Goal: Transaction & Acquisition: Purchase product/service

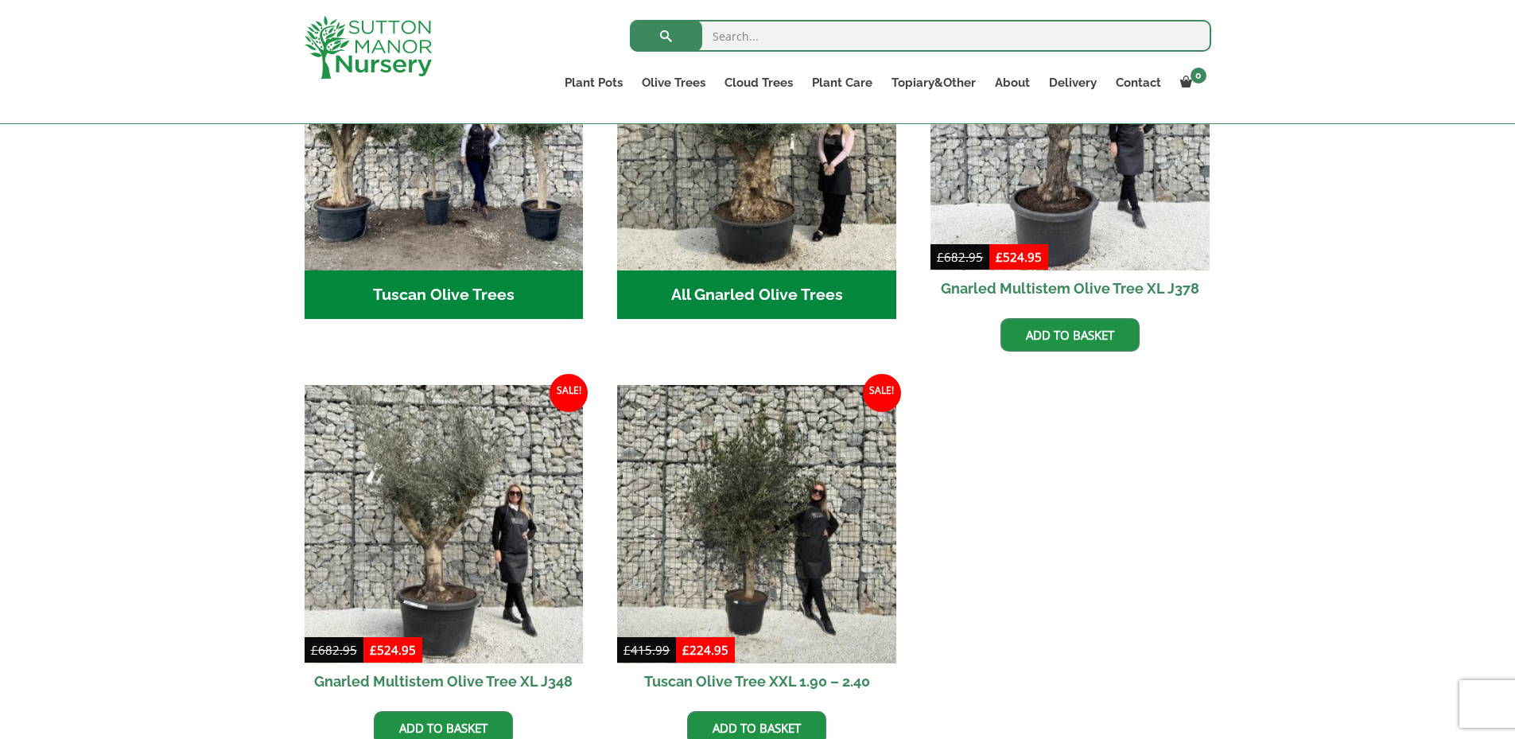
scroll to position [557, 0]
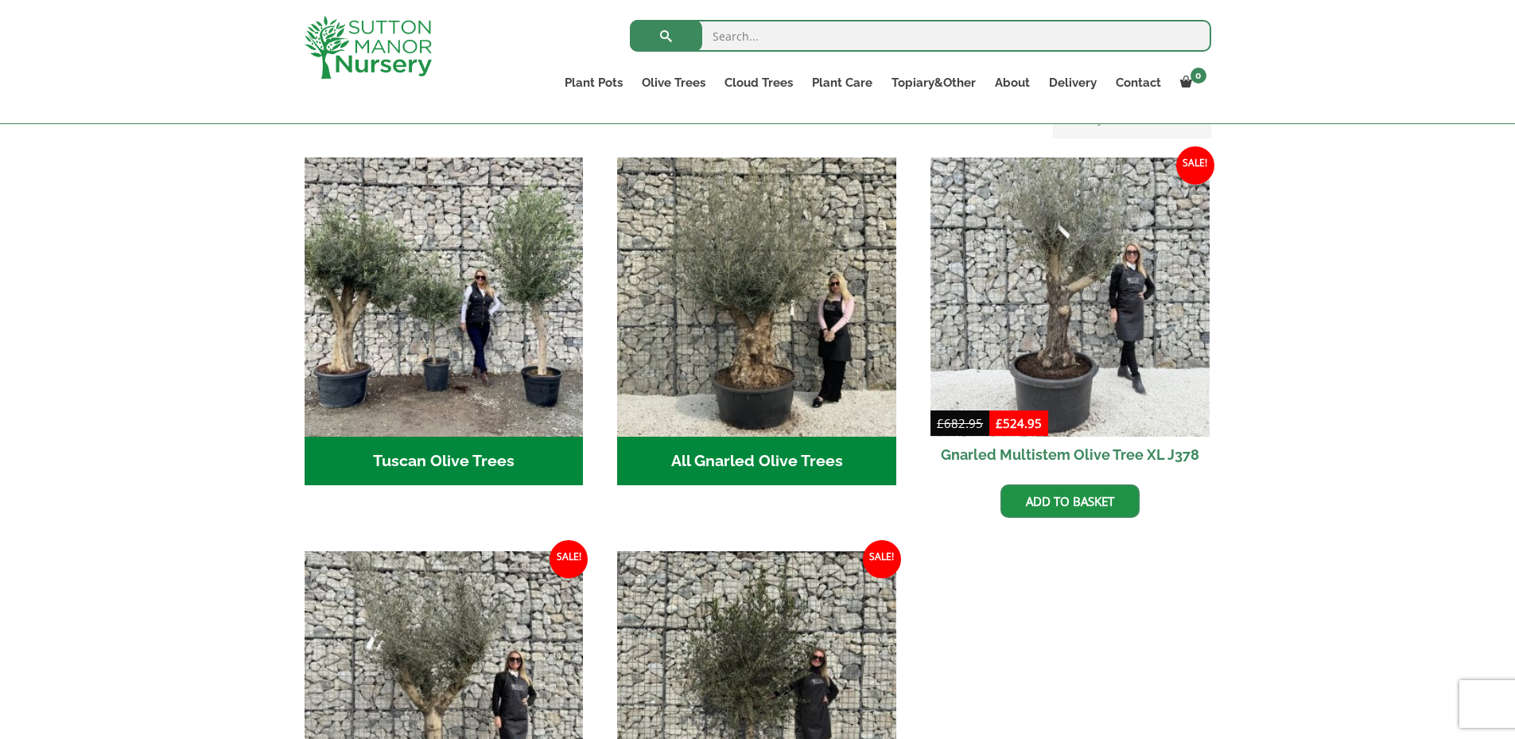
click at [454, 443] on h2 "Tuscan Olive Trees (5)" at bounding box center [444, 461] width 279 height 49
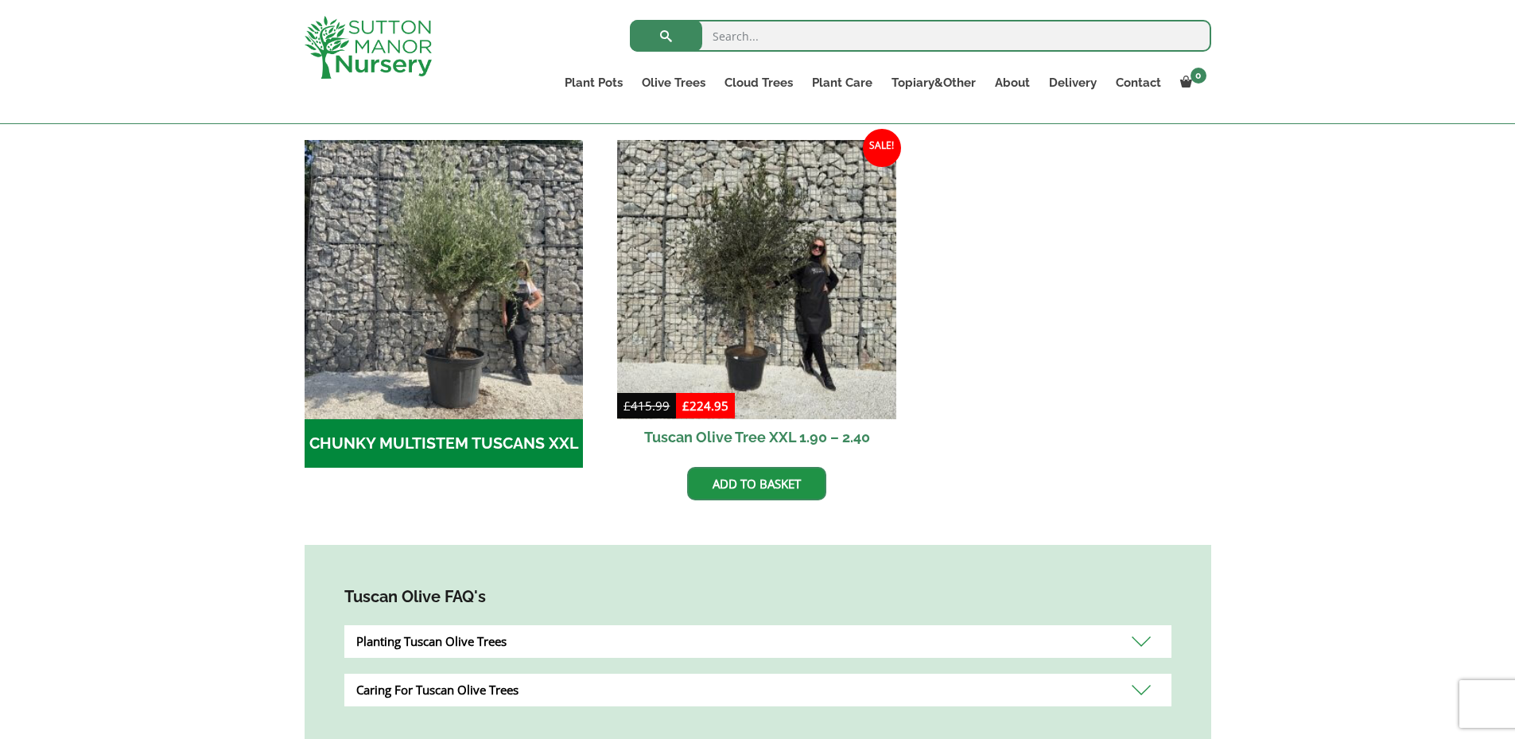
scroll to position [477, 0]
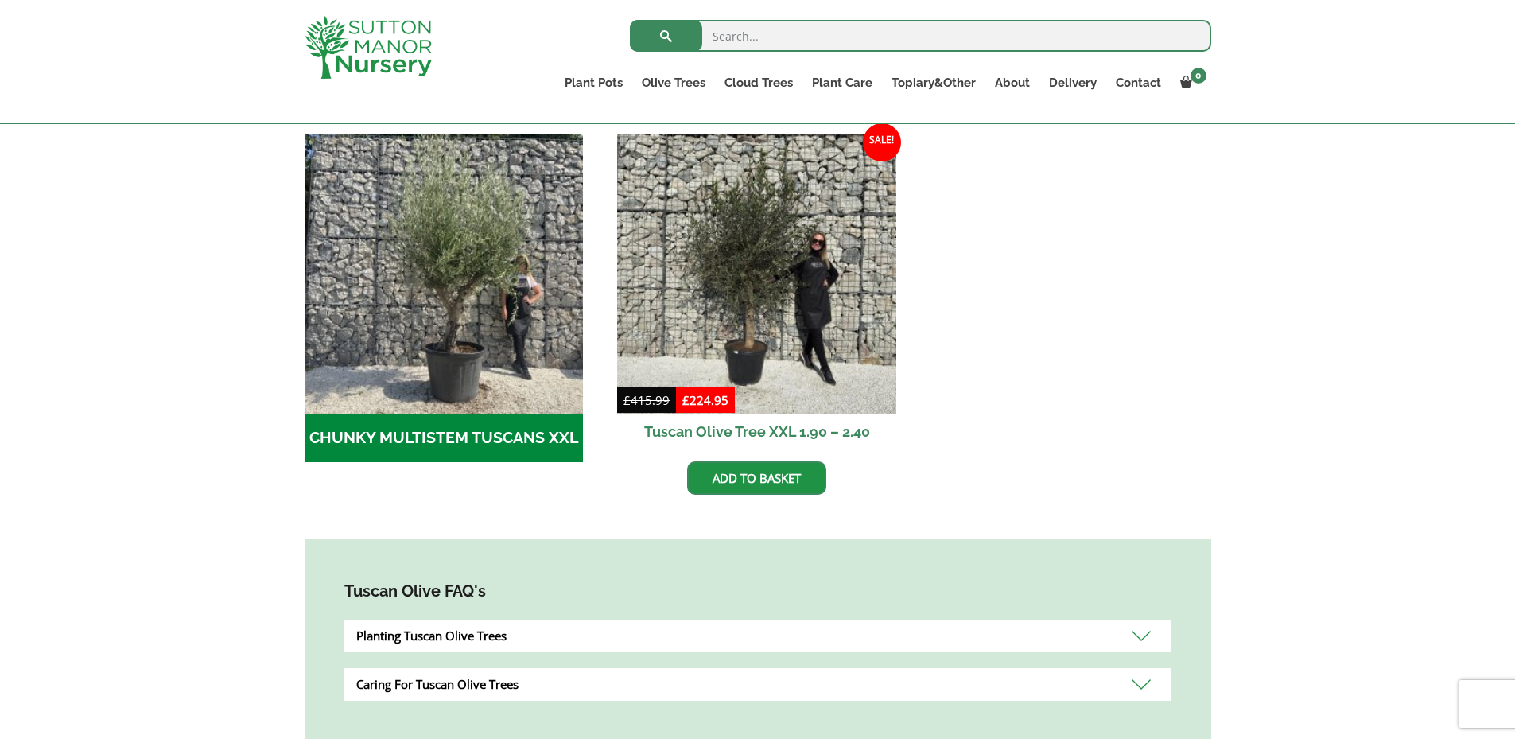
click at [414, 444] on h2 "CHUNKY MULTISTEM TUSCANS XXL (4)" at bounding box center [444, 438] width 279 height 49
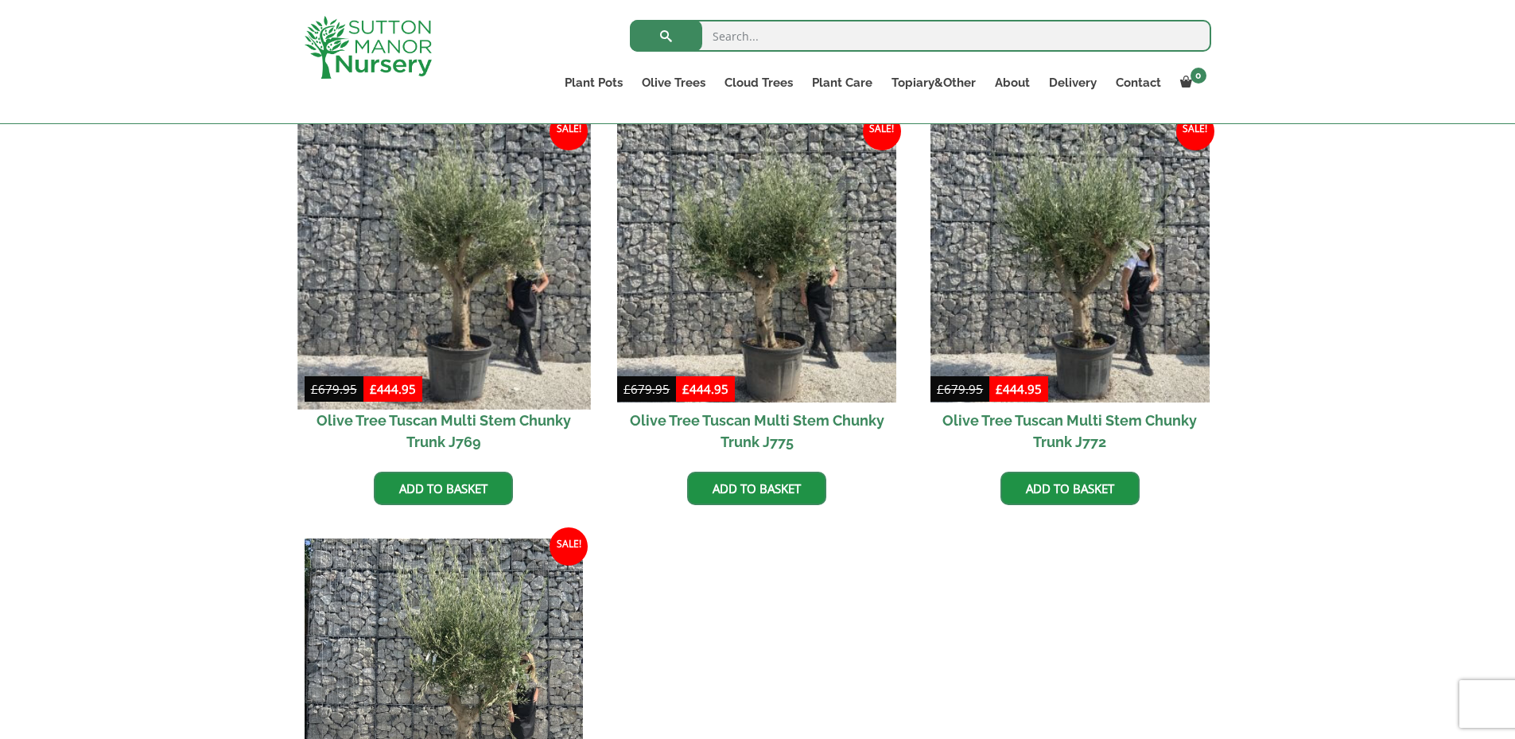
scroll to position [318, 0]
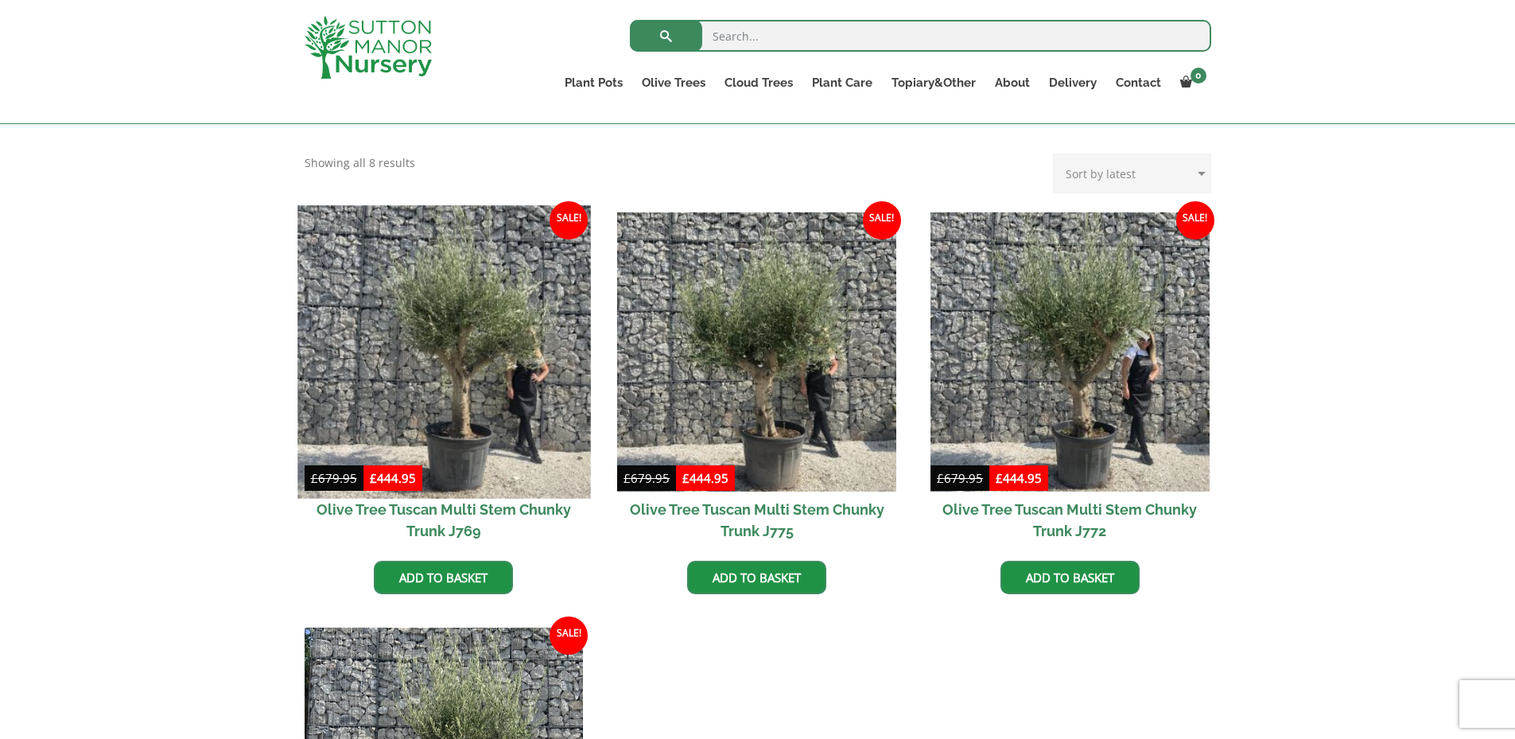
click at [447, 352] on img at bounding box center [443, 351] width 293 height 293
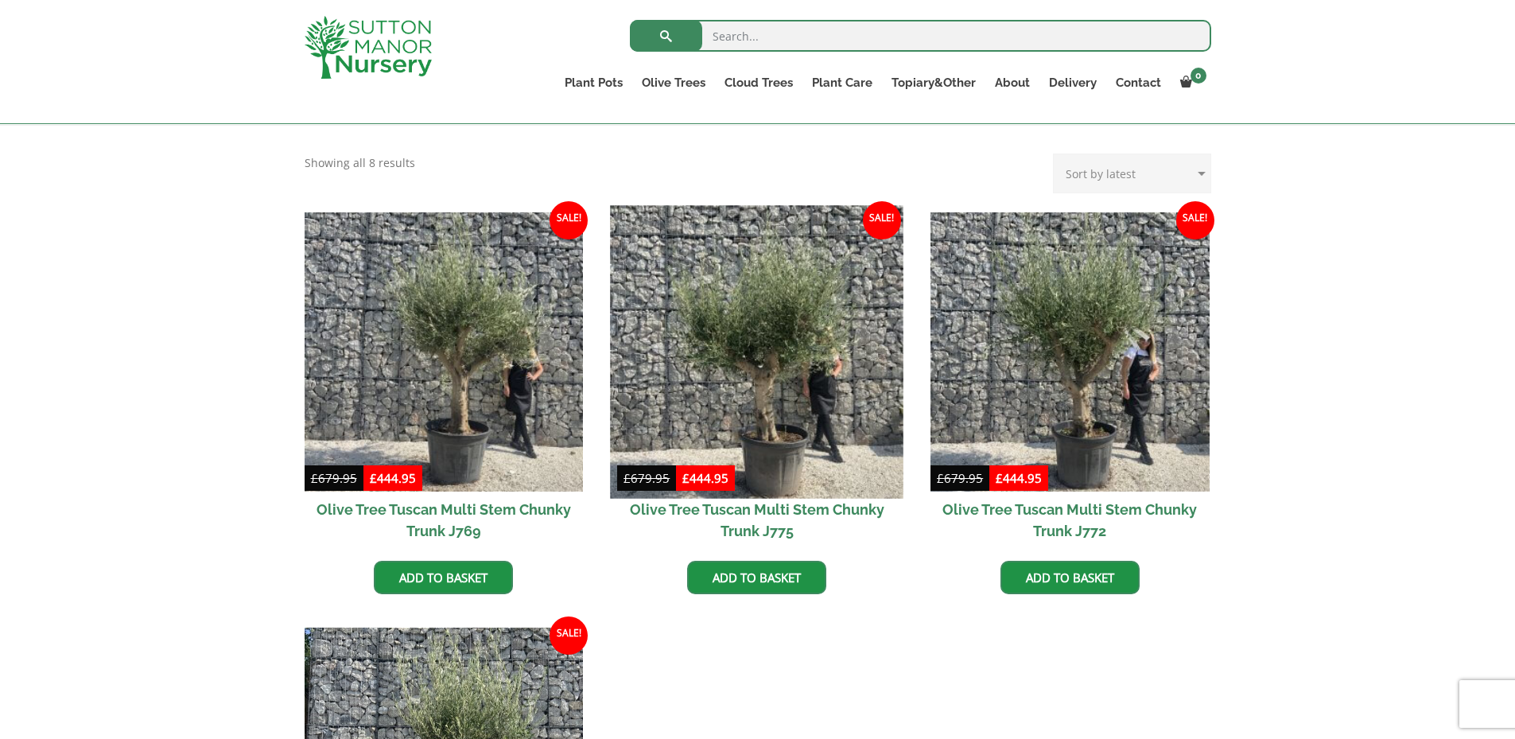
click at [682, 336] on img at bounding box center [757, 351] width 293 height 293
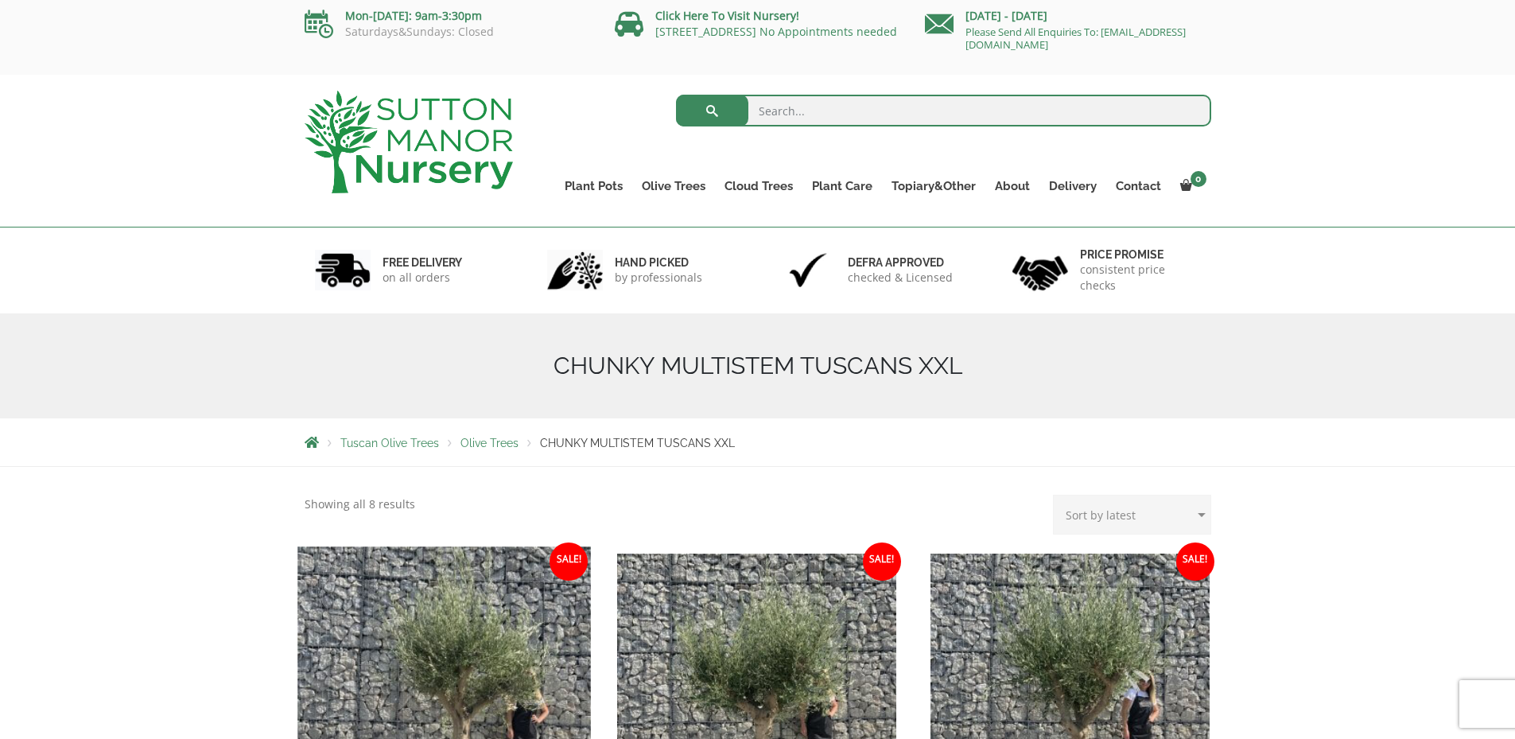
scroll to position [0, 0]
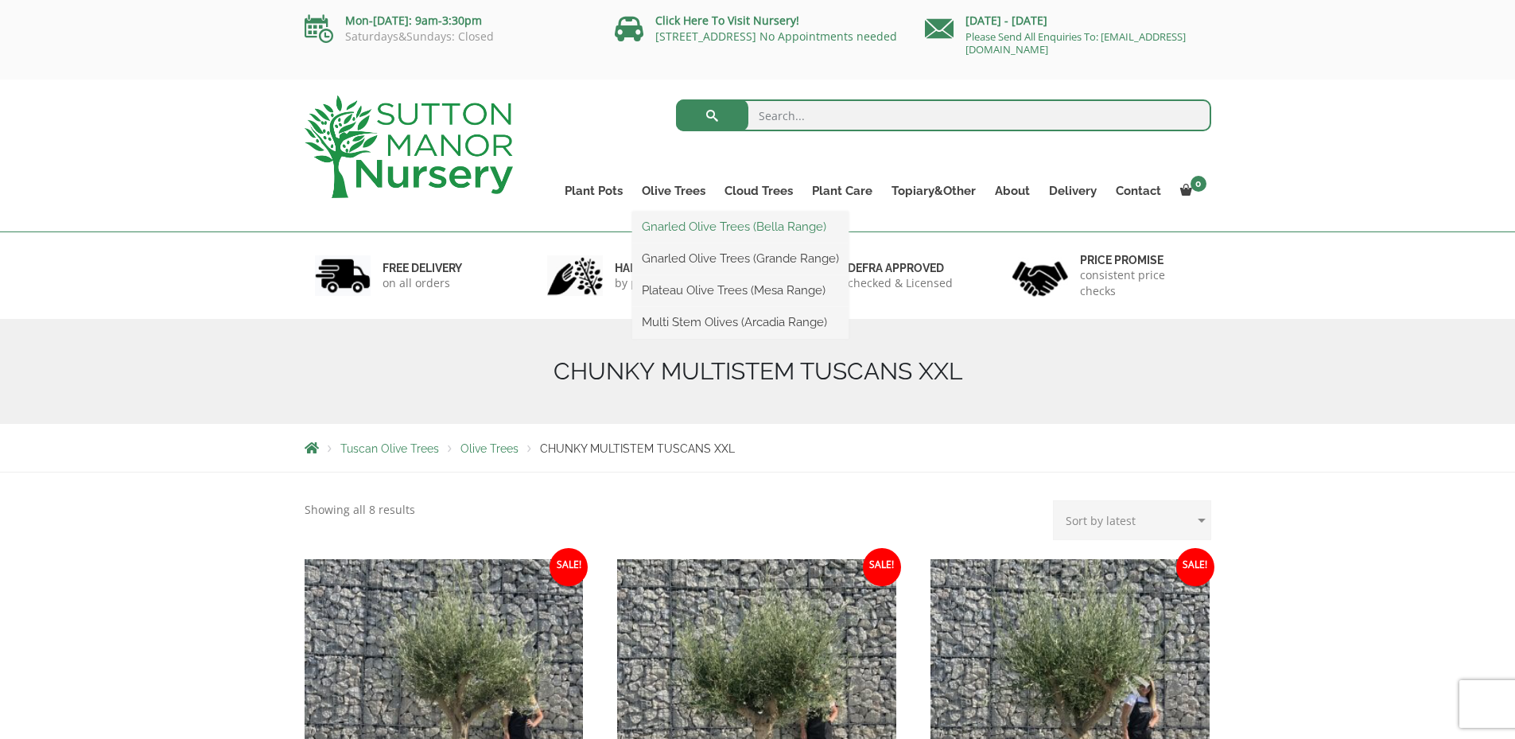
click at [684, 225] on link "Gnarled Olive Trees (Bella Range)" at bounding box center [740, 227] width 216 height 24
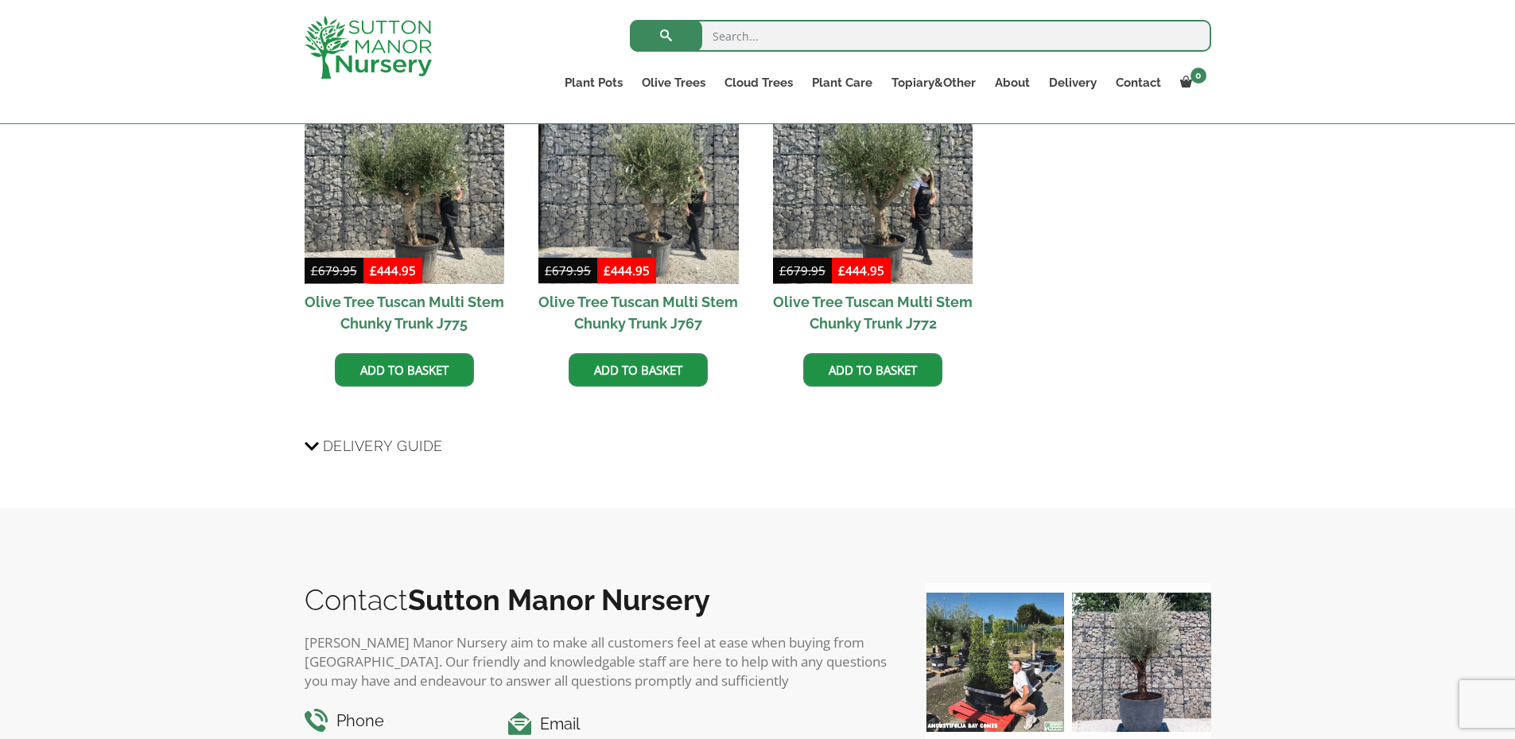
scroll to position [1591, 0]
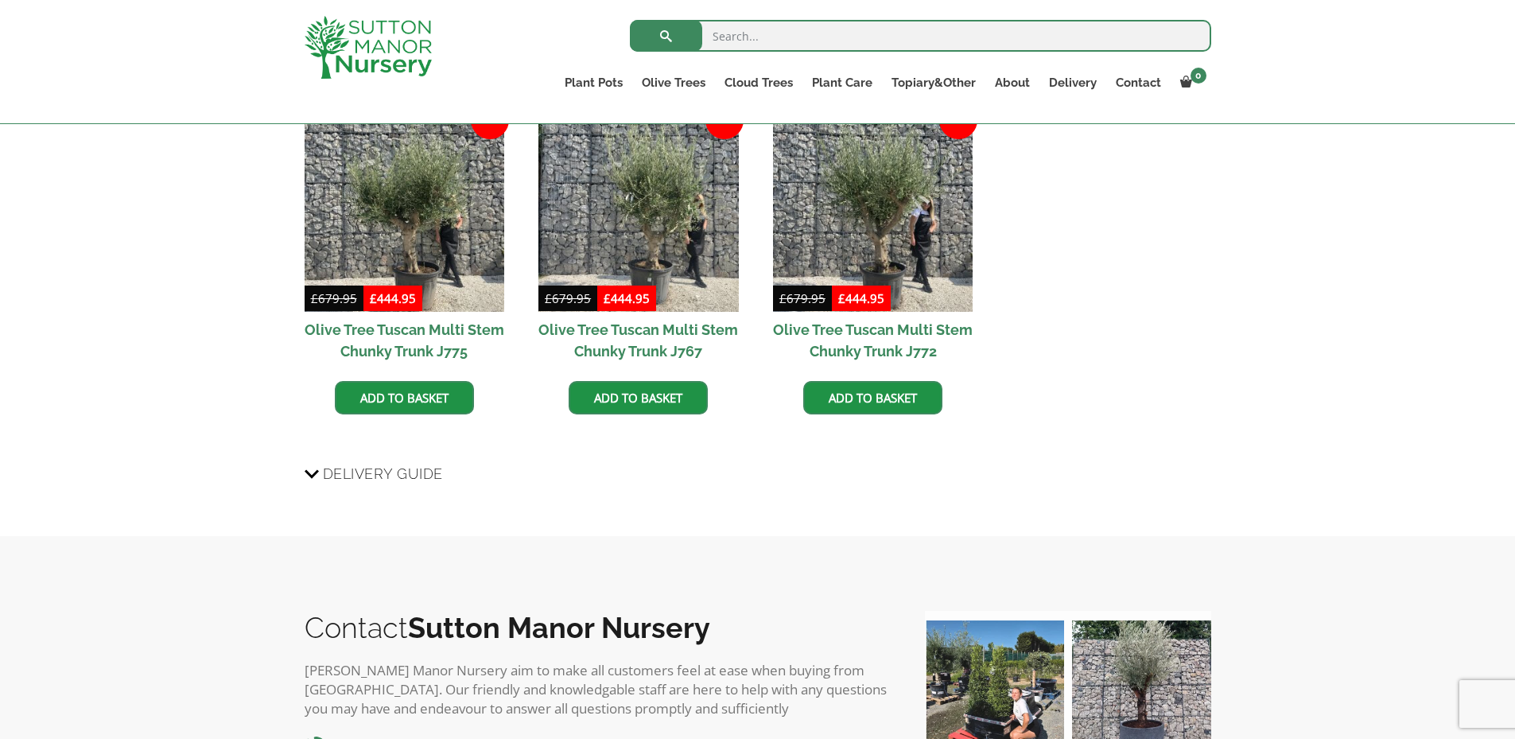
click at [415, 474] on span "Delivery Guide" at bounding box center [383, 473] width 120 height 29
click at [0, 0] on input "Delivery Guide" at bounding box center [0, 0] width 0 height 0
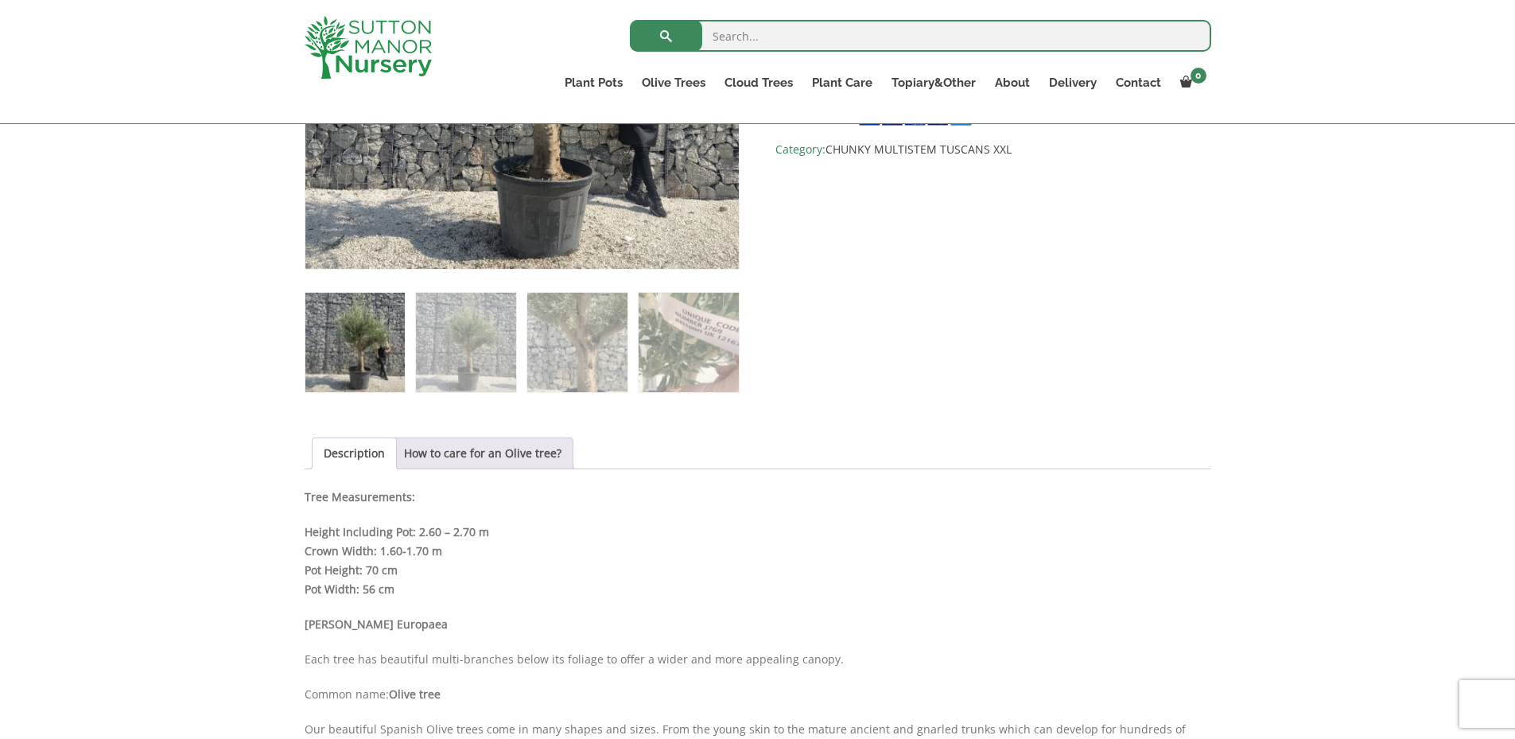
scroll to position [398, 0]
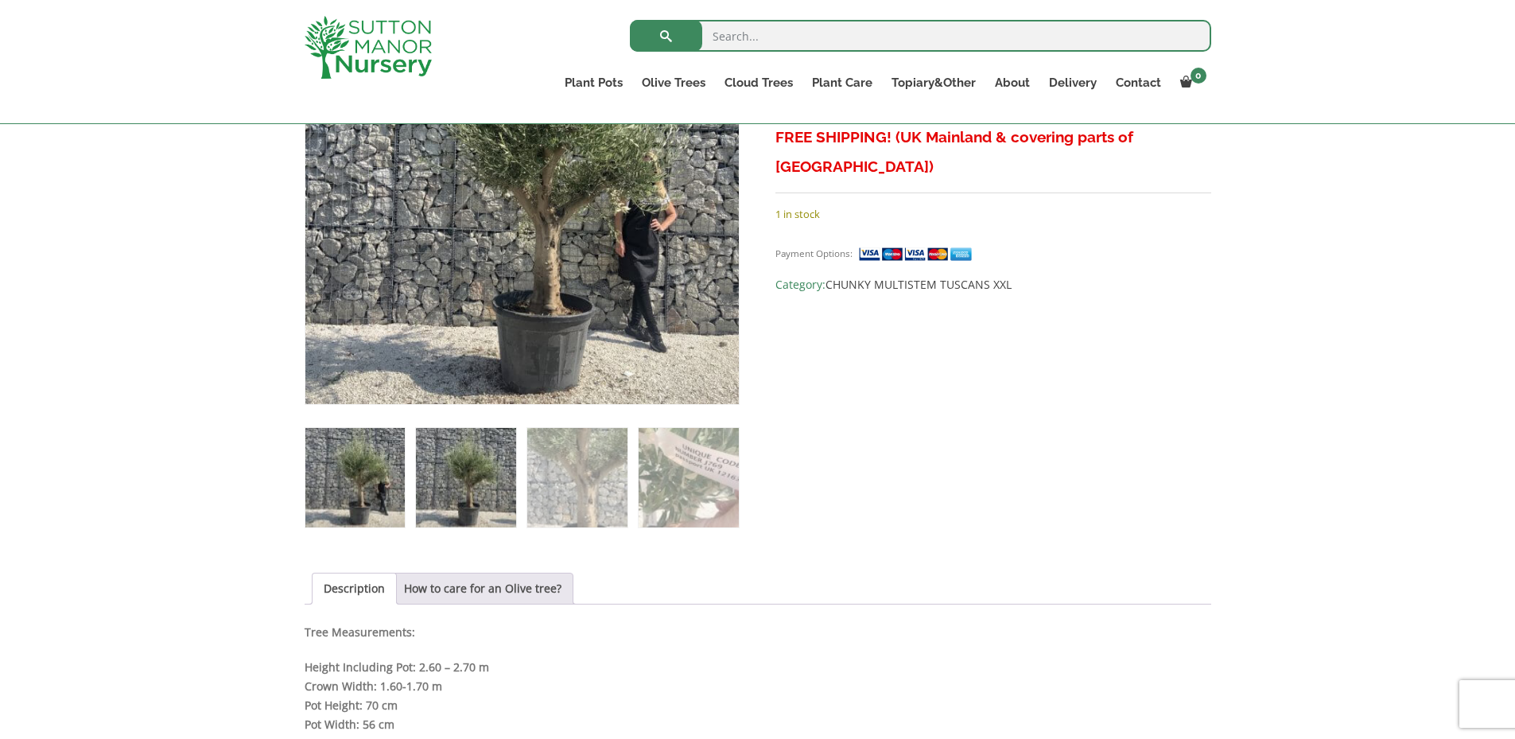
click at [474, 460] on img at bounding box center [465, 477] width 99 height 99
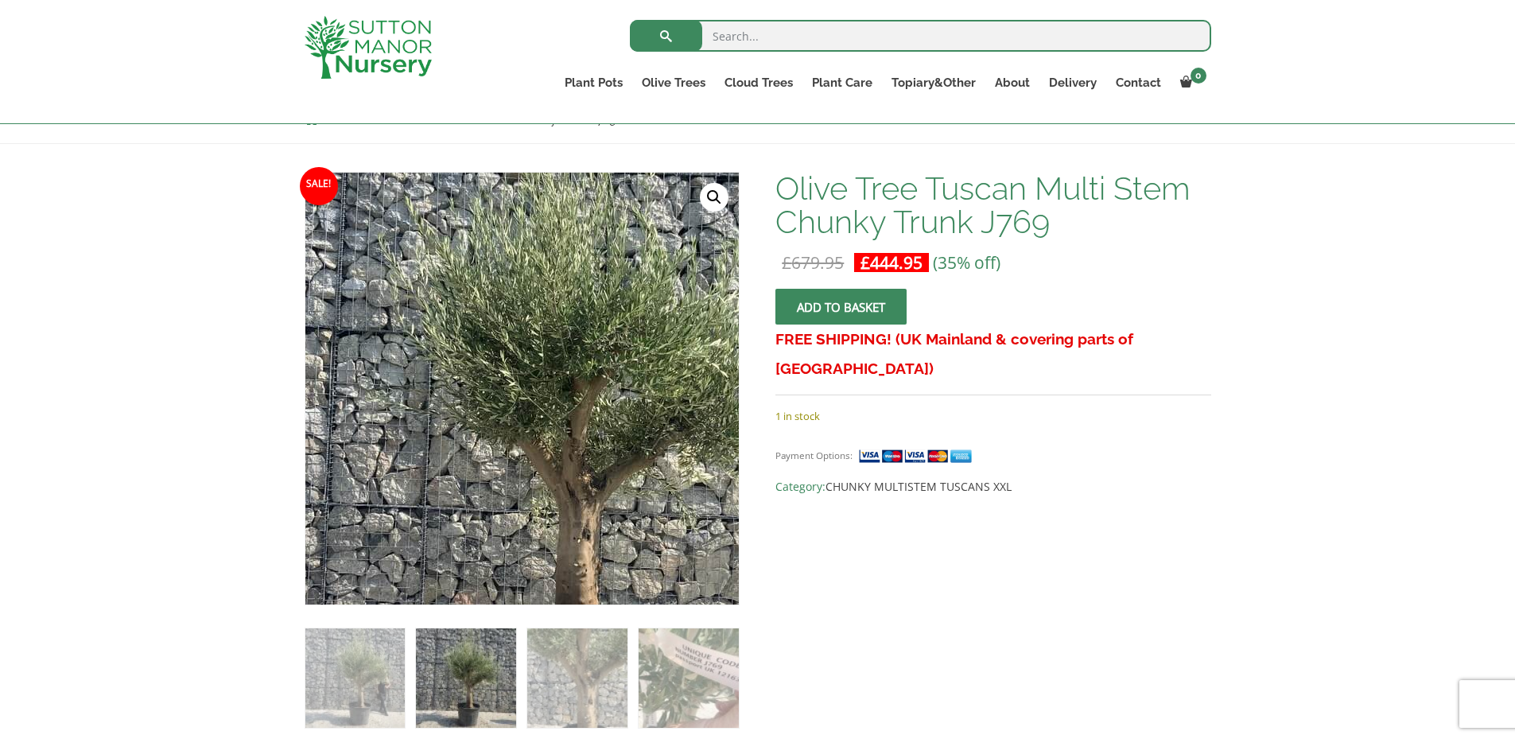
scroll to position [159, 0]
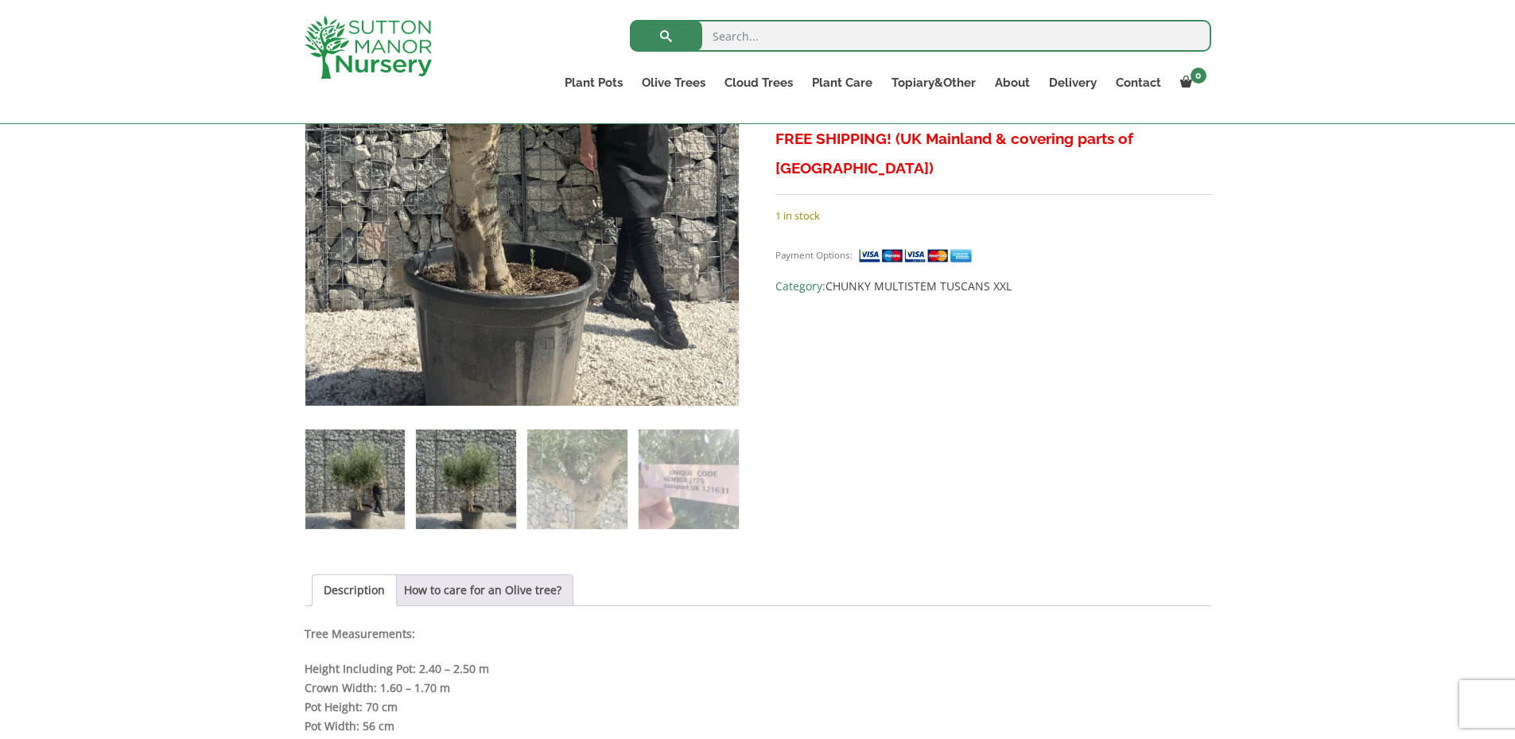
scroll to position [398, 0]
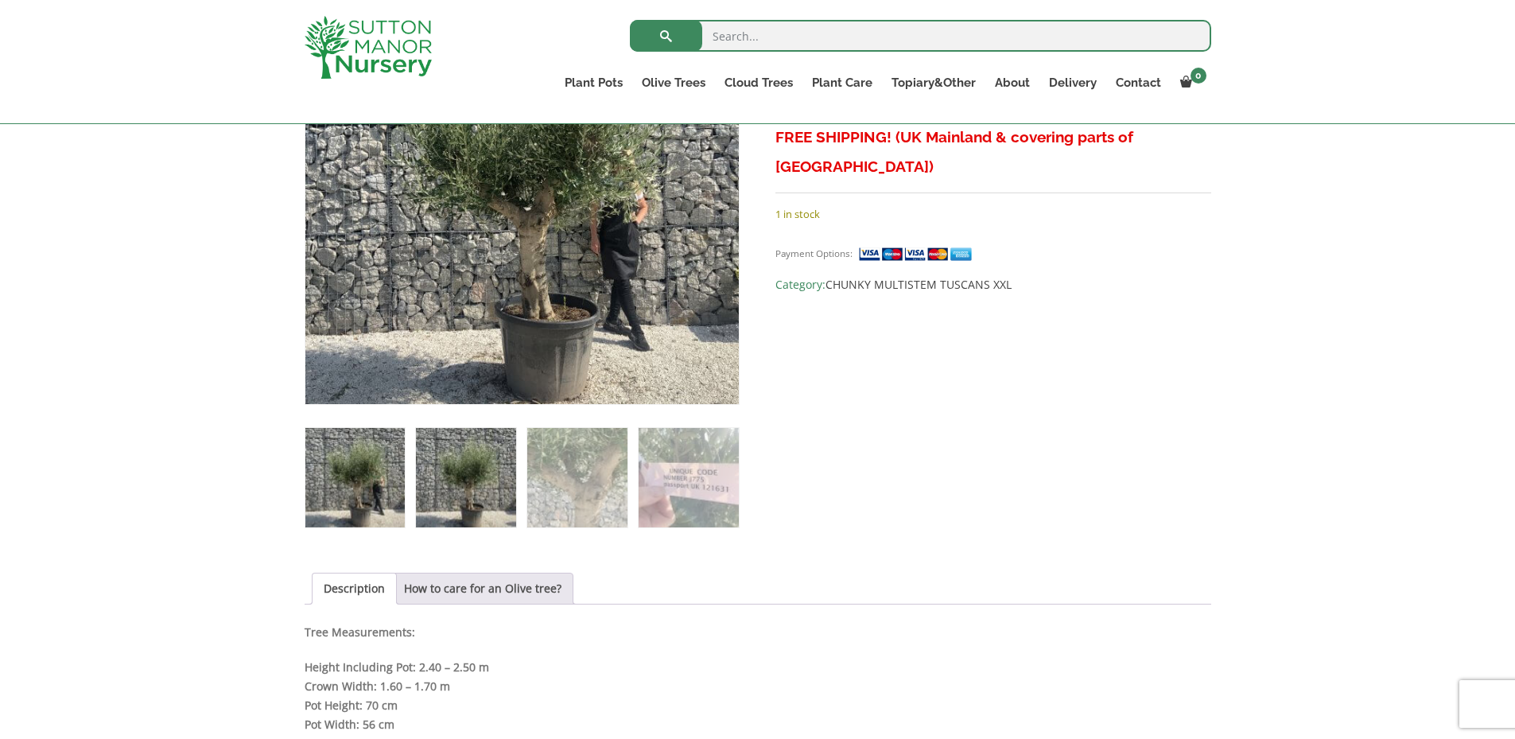
click at [464, 465] on img at bounding box center [465, 477] width 99 height 99
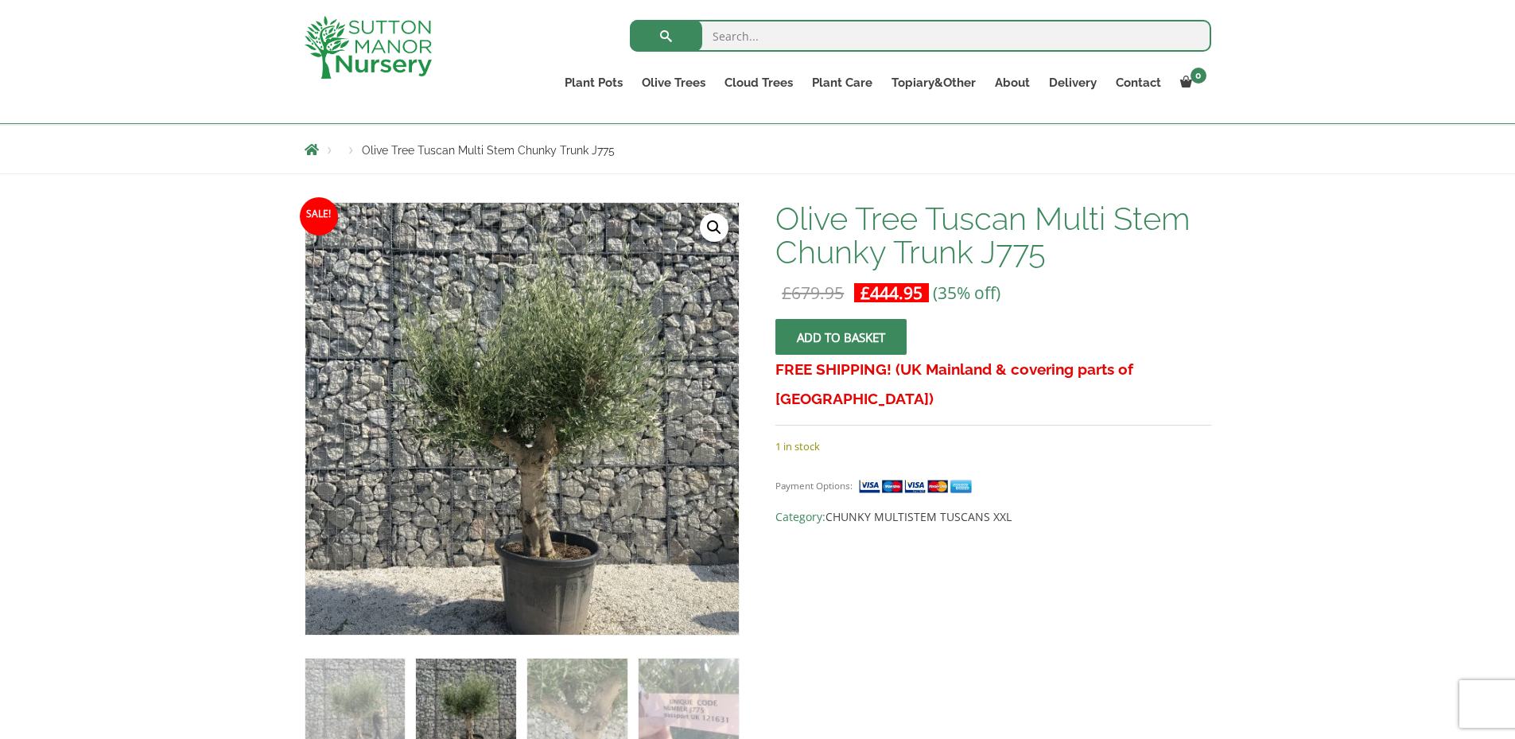
scroll to position [159, 0]
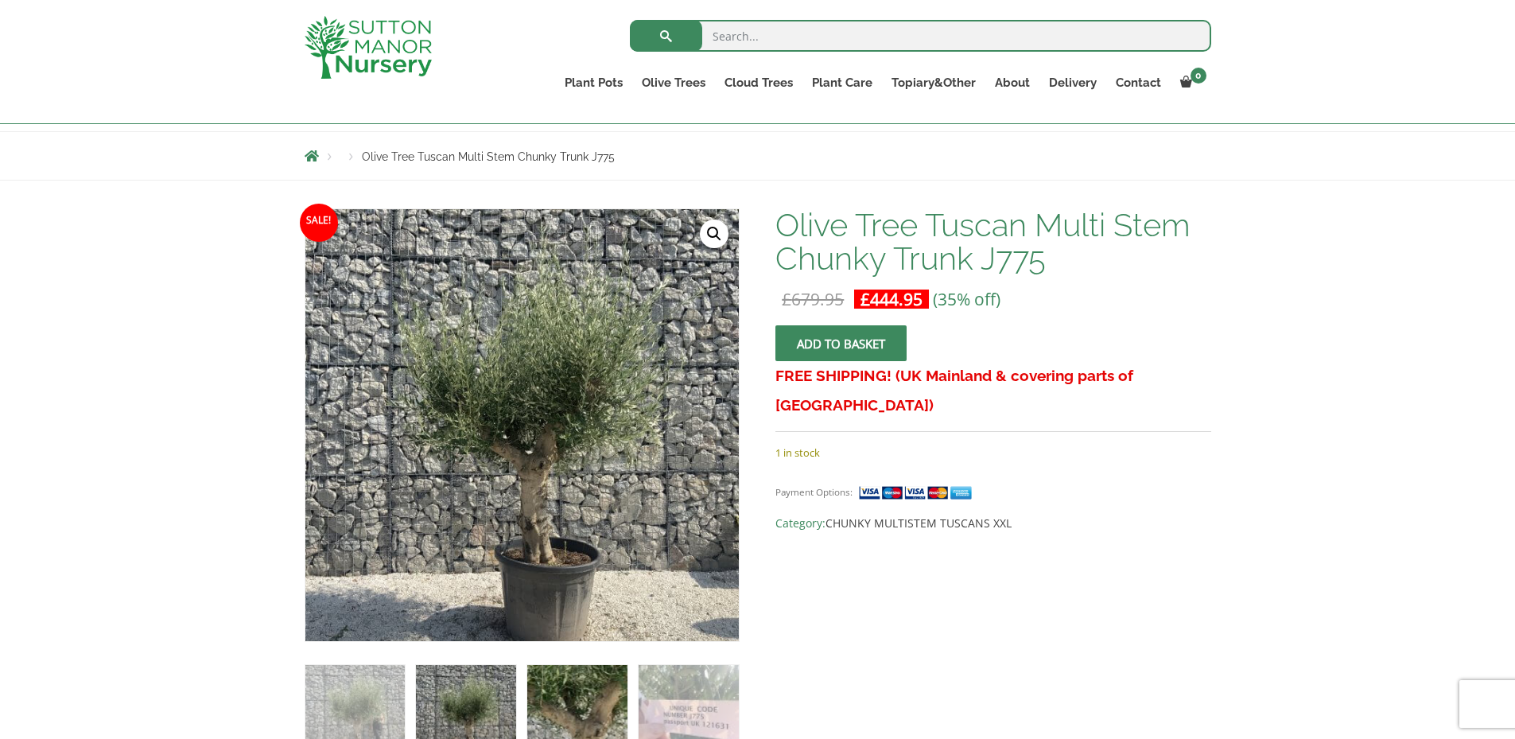
click at [569, 697] on img at bounding box center [576, 714] width 99 height 99
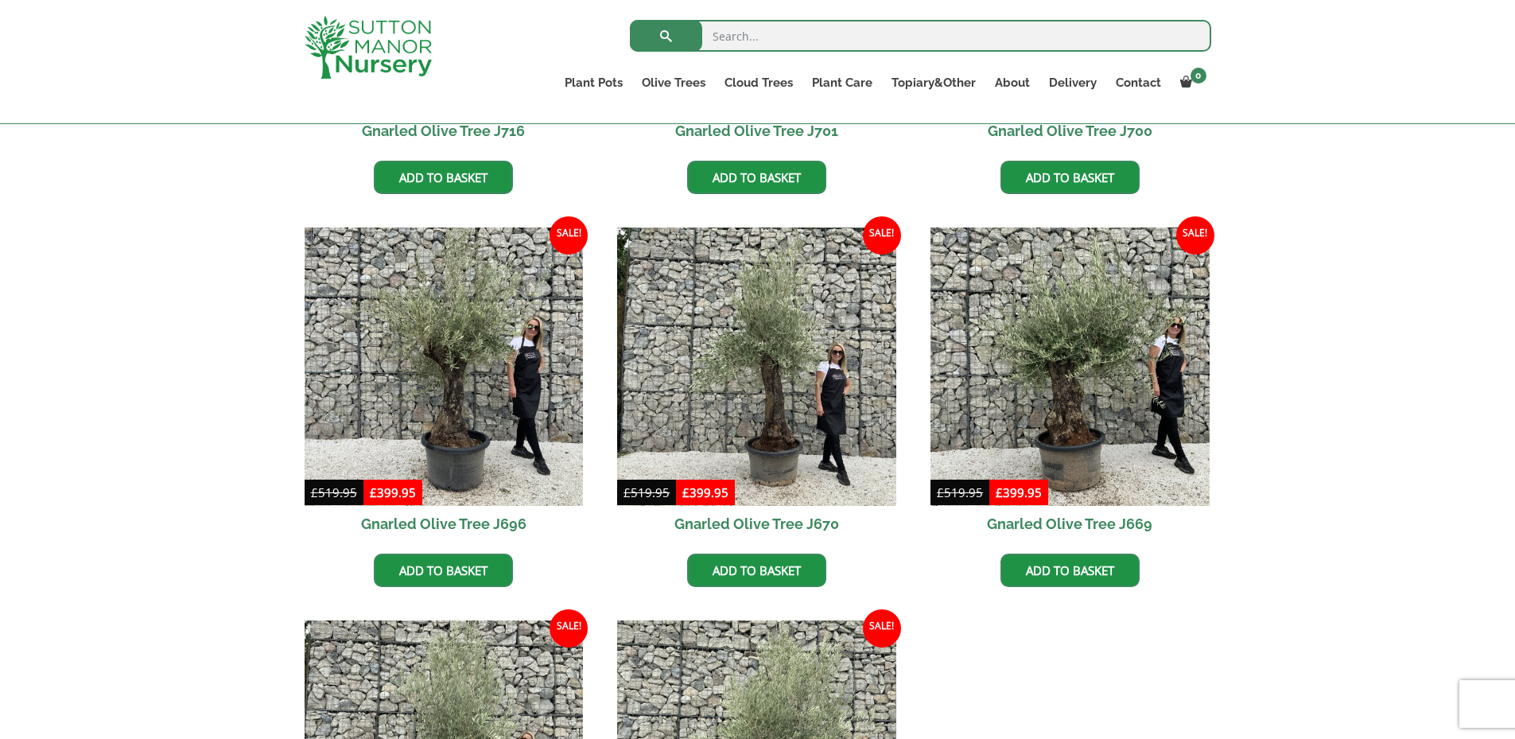
scroll to position [795, 0]
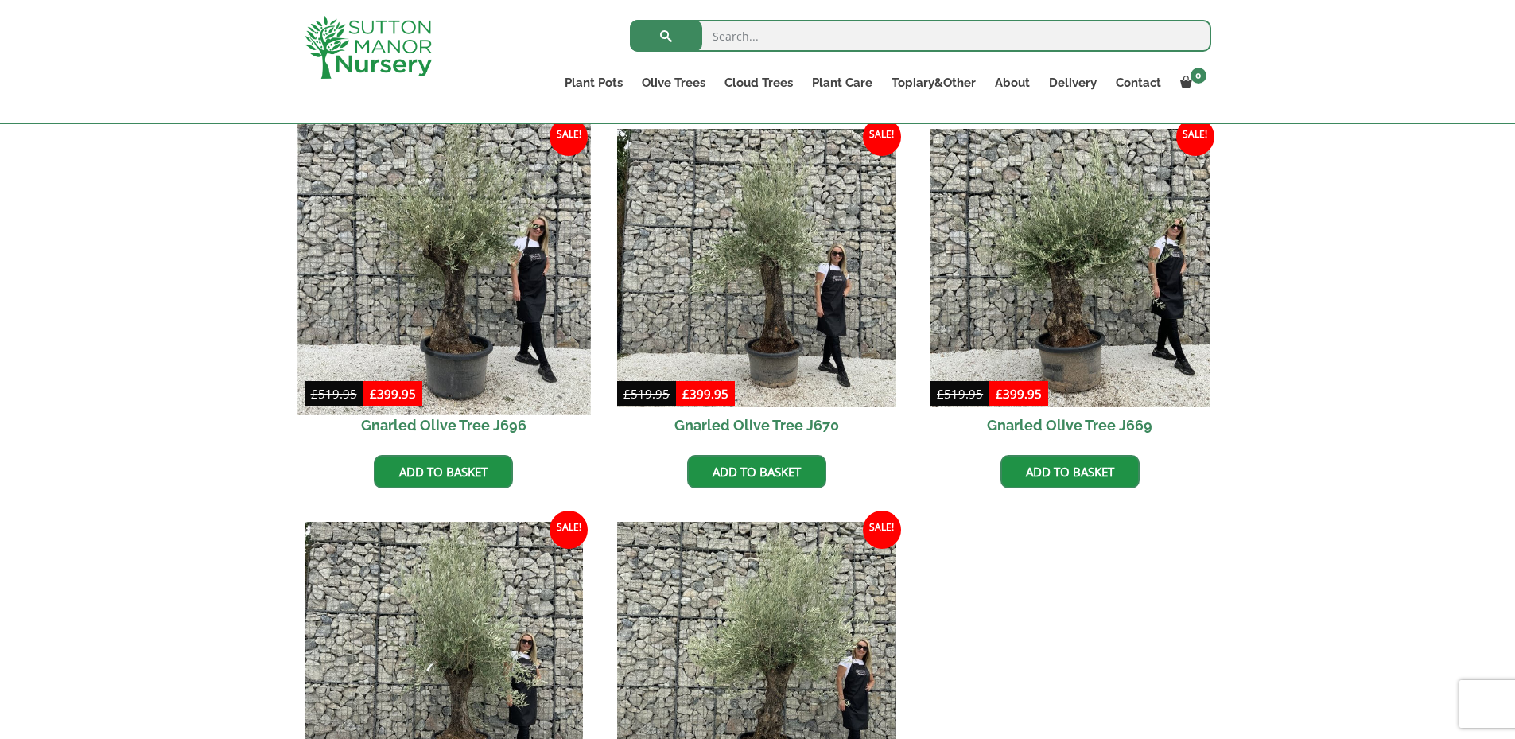
click at [415, 253] on img at bounding box center [443, 268] width 293 height 293
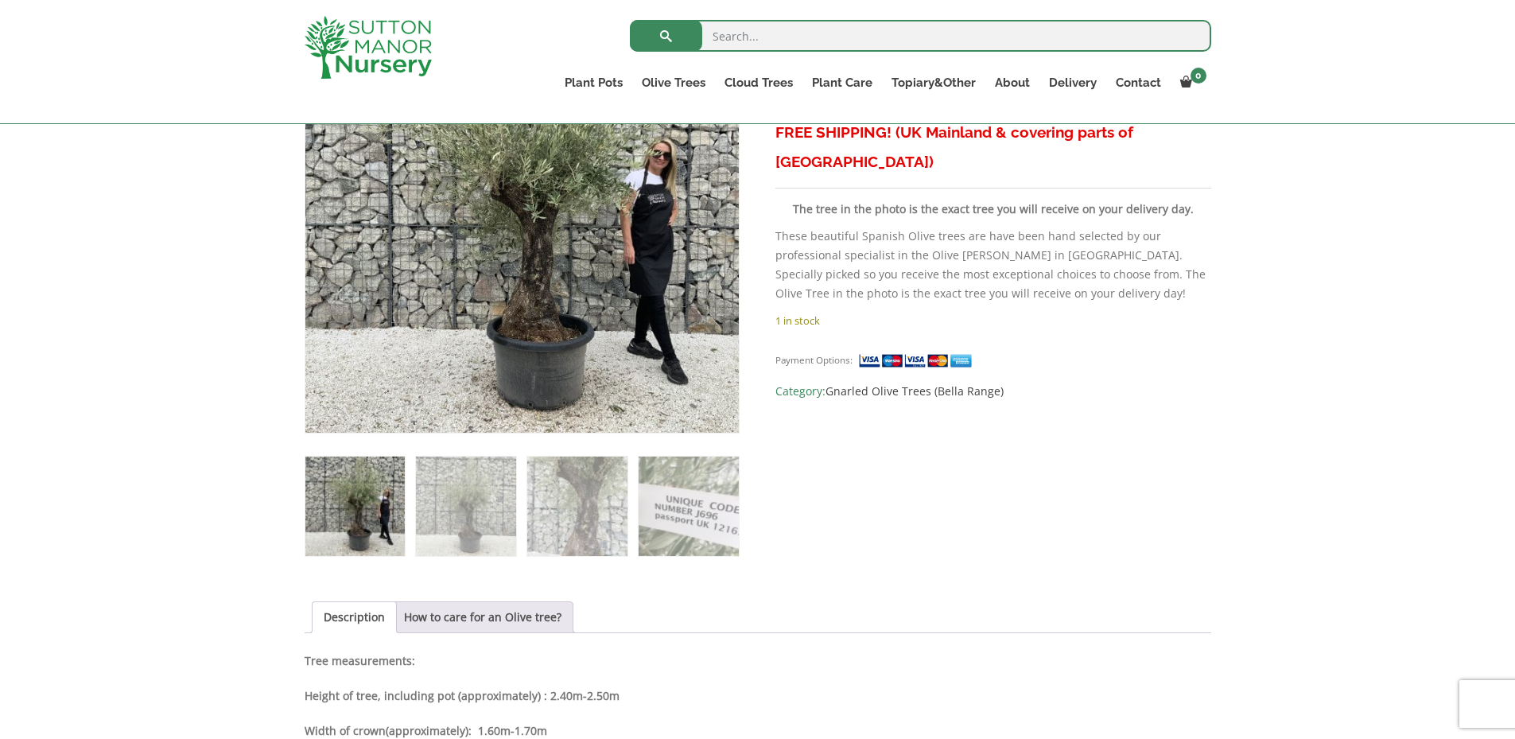
scroll to position [398, 0]
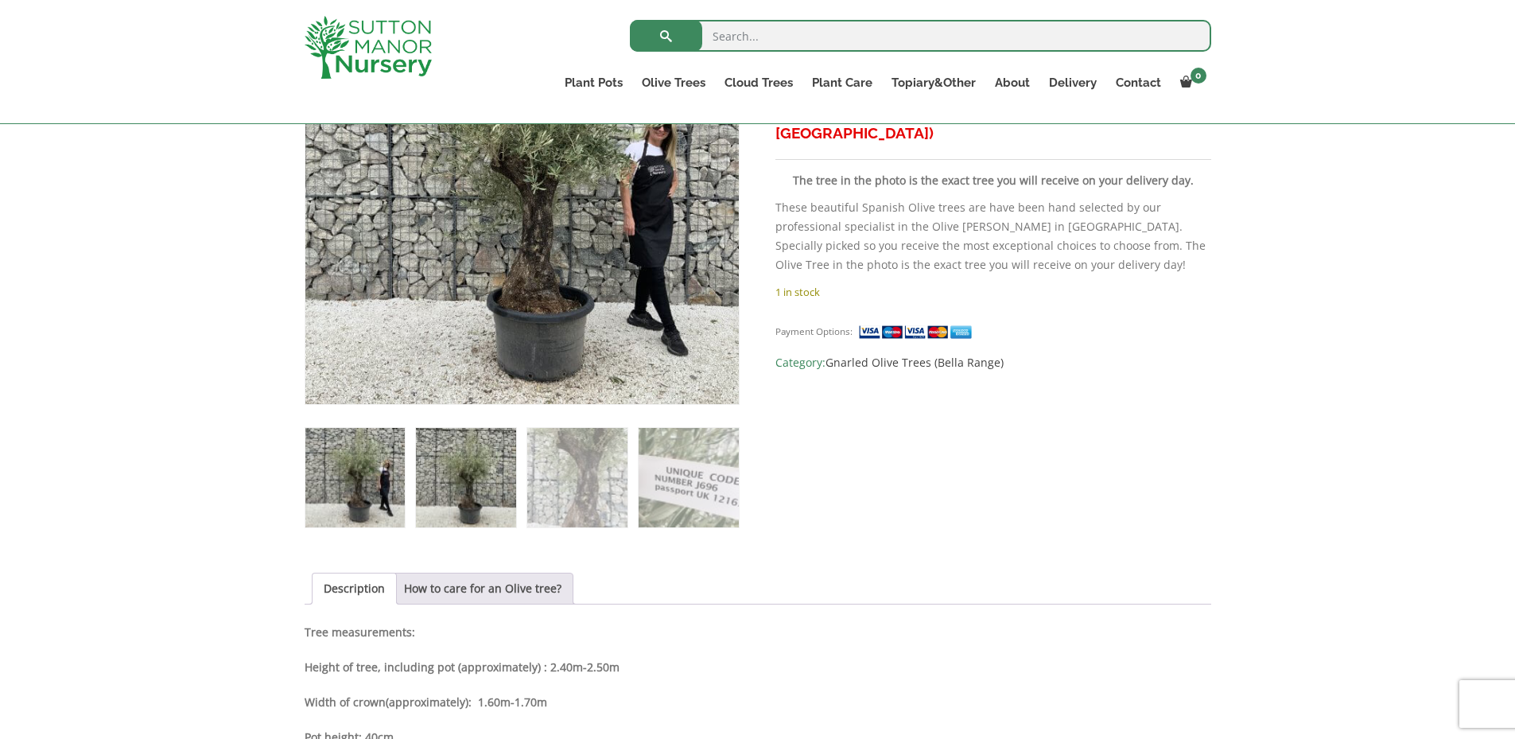
click at [480, 480] on img at bounding box center [465, 477] width 99 height 99
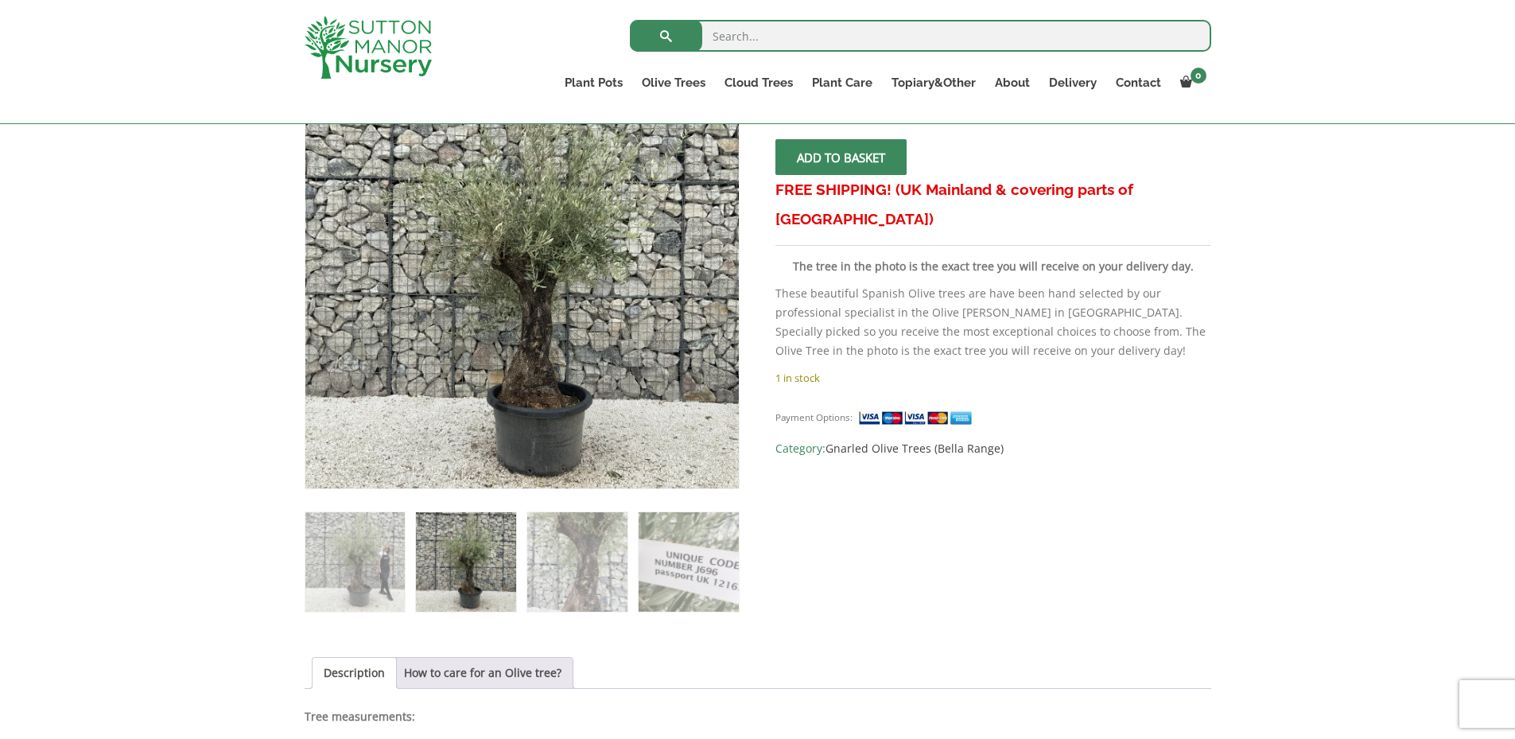
scroll to position [318, 0]
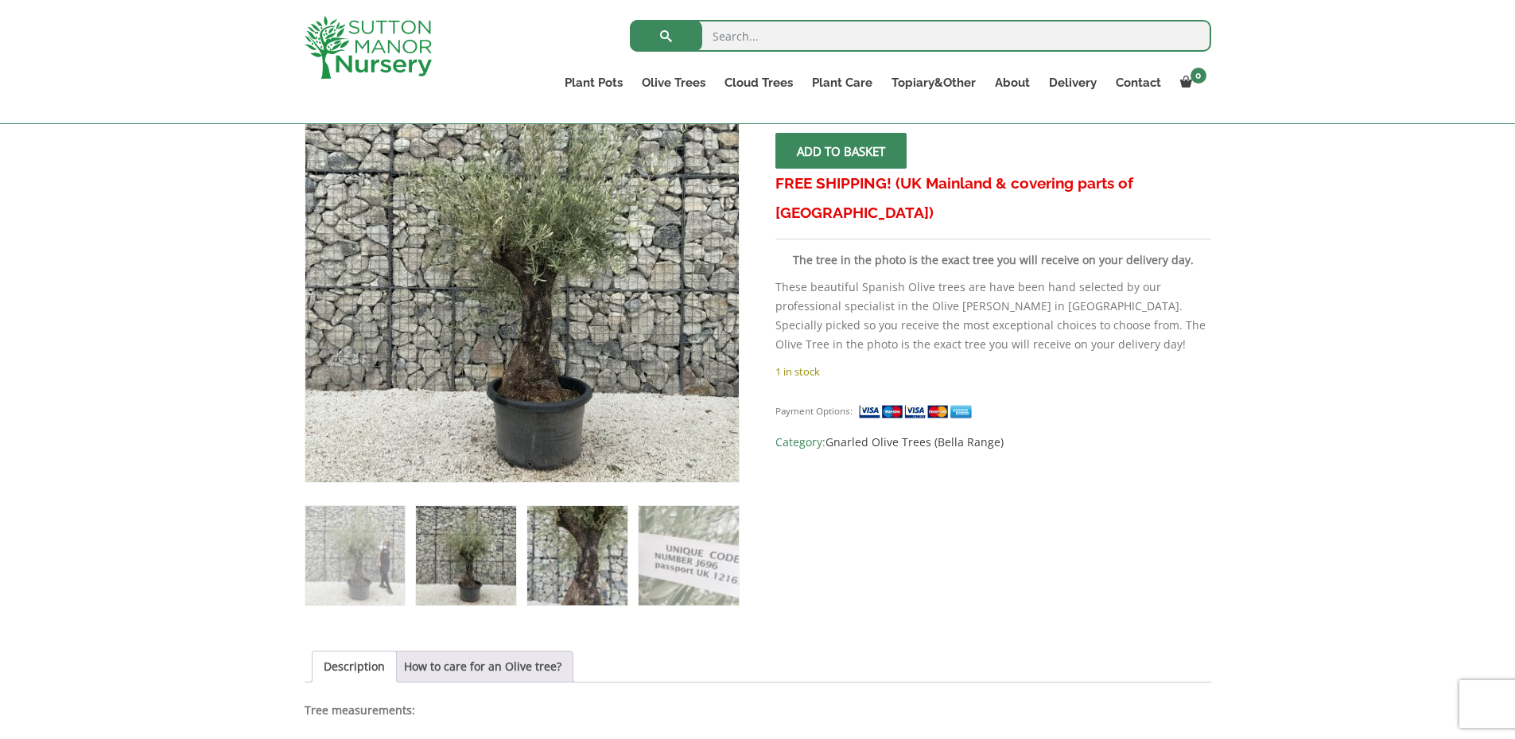
click at [589, 565] on img at bounding box center [576, 555] width 99 height 99
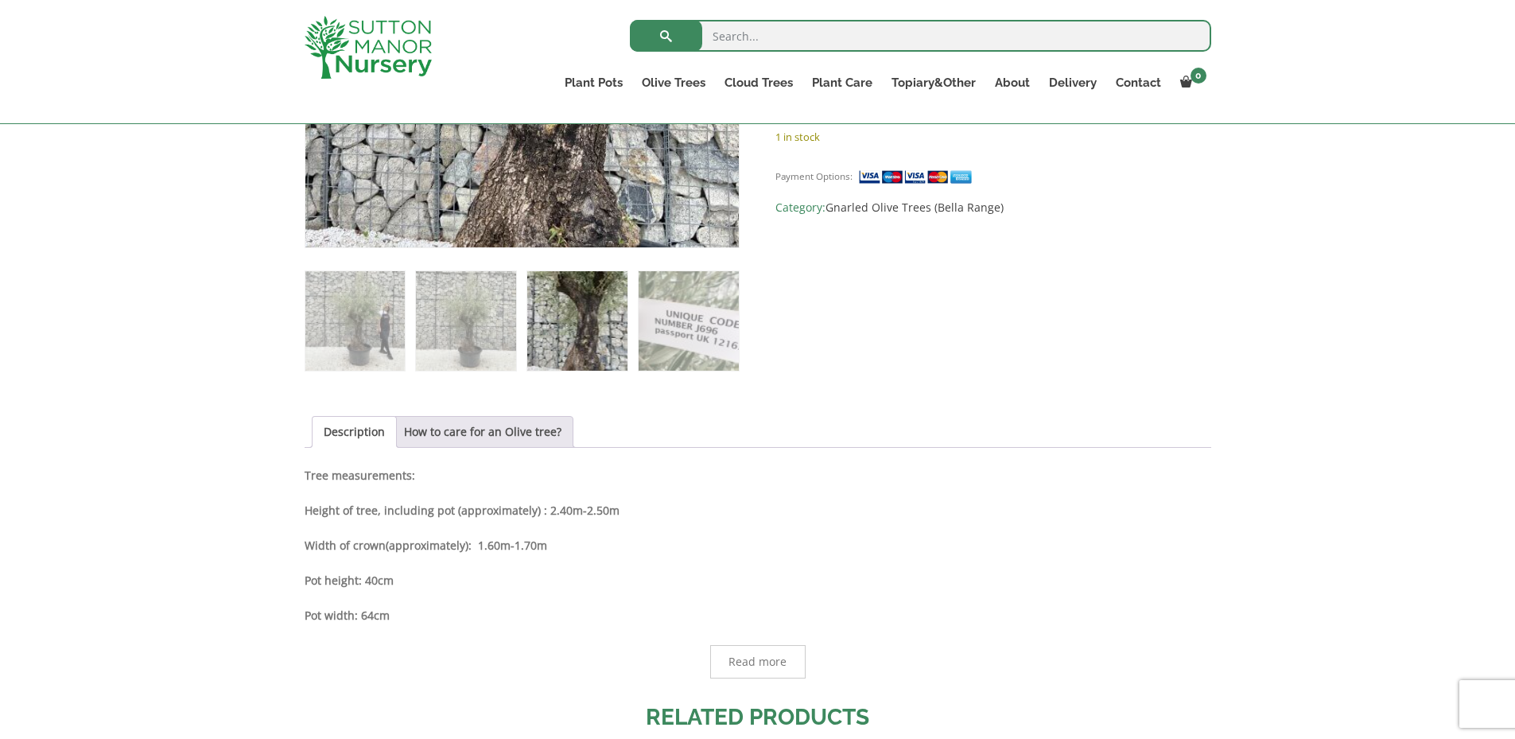
scroll to position [477, 0]
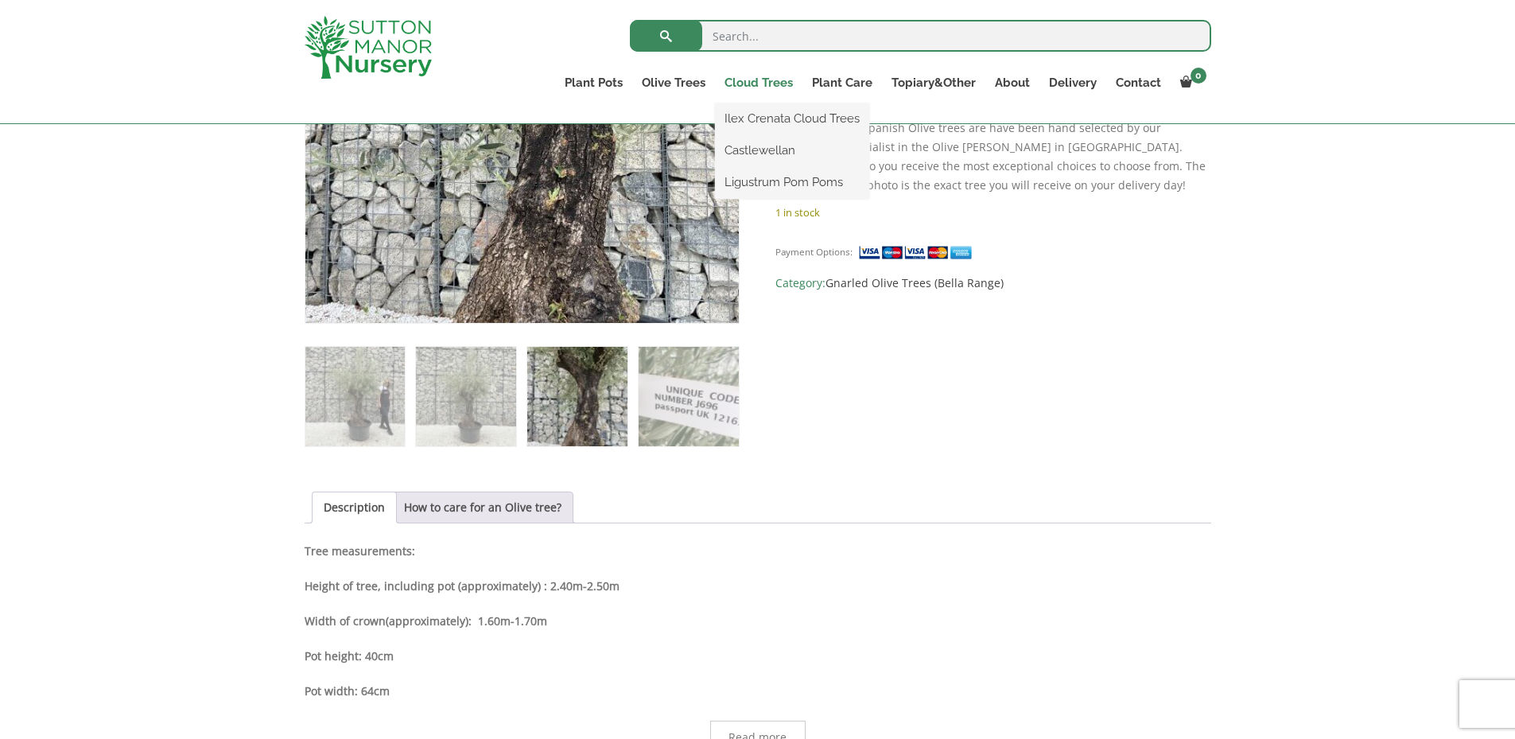
click at [767, 86] on link "Cloud Trees" at bounding box center [758, 83] width 87 height 22
click at [766, 115] on link "Ilex Crenata Cloud Trees" at bounding box center [792, 119] width 154 height 24
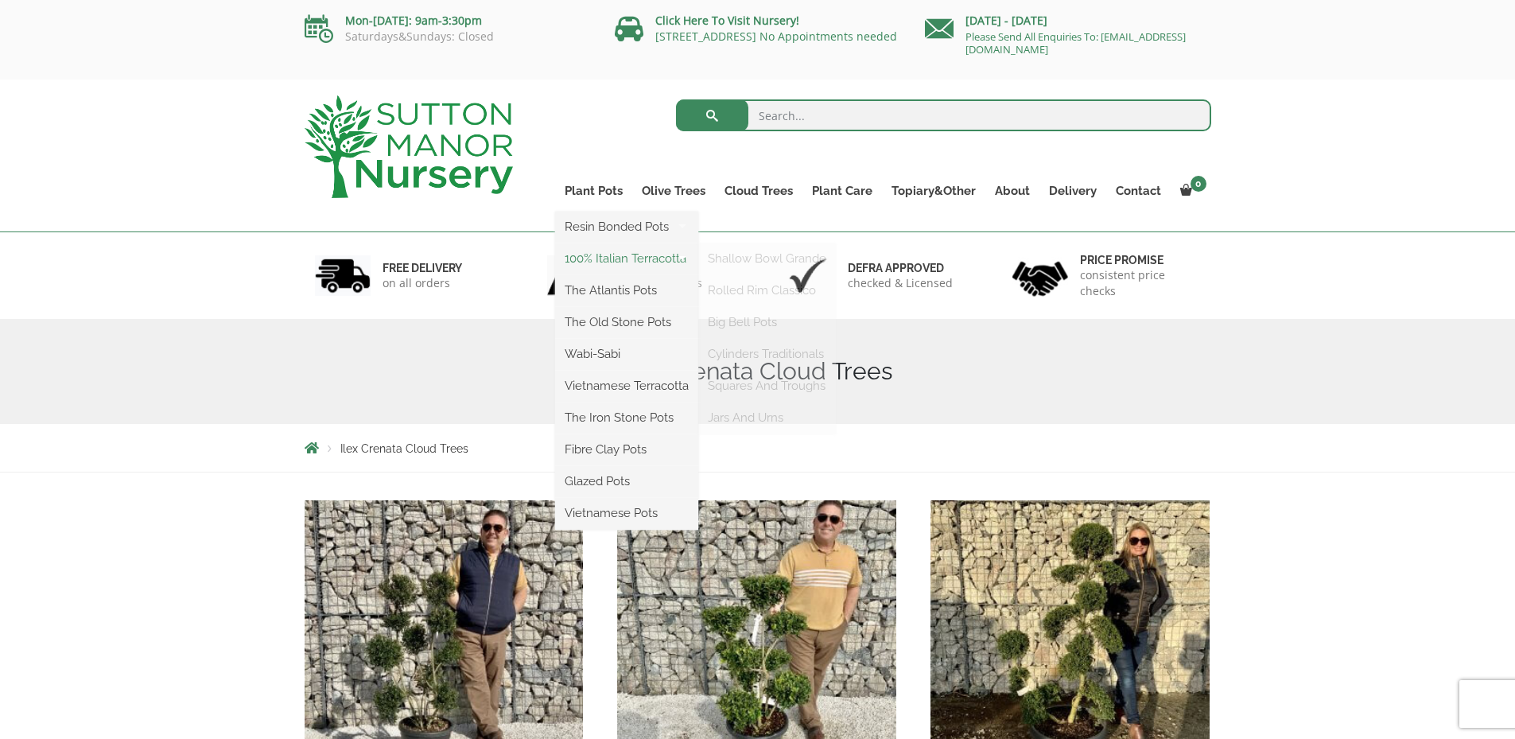
click at [596, 256] on link "100% Italian Terracotta" at bounding box center [626, 259] width 143 height 24
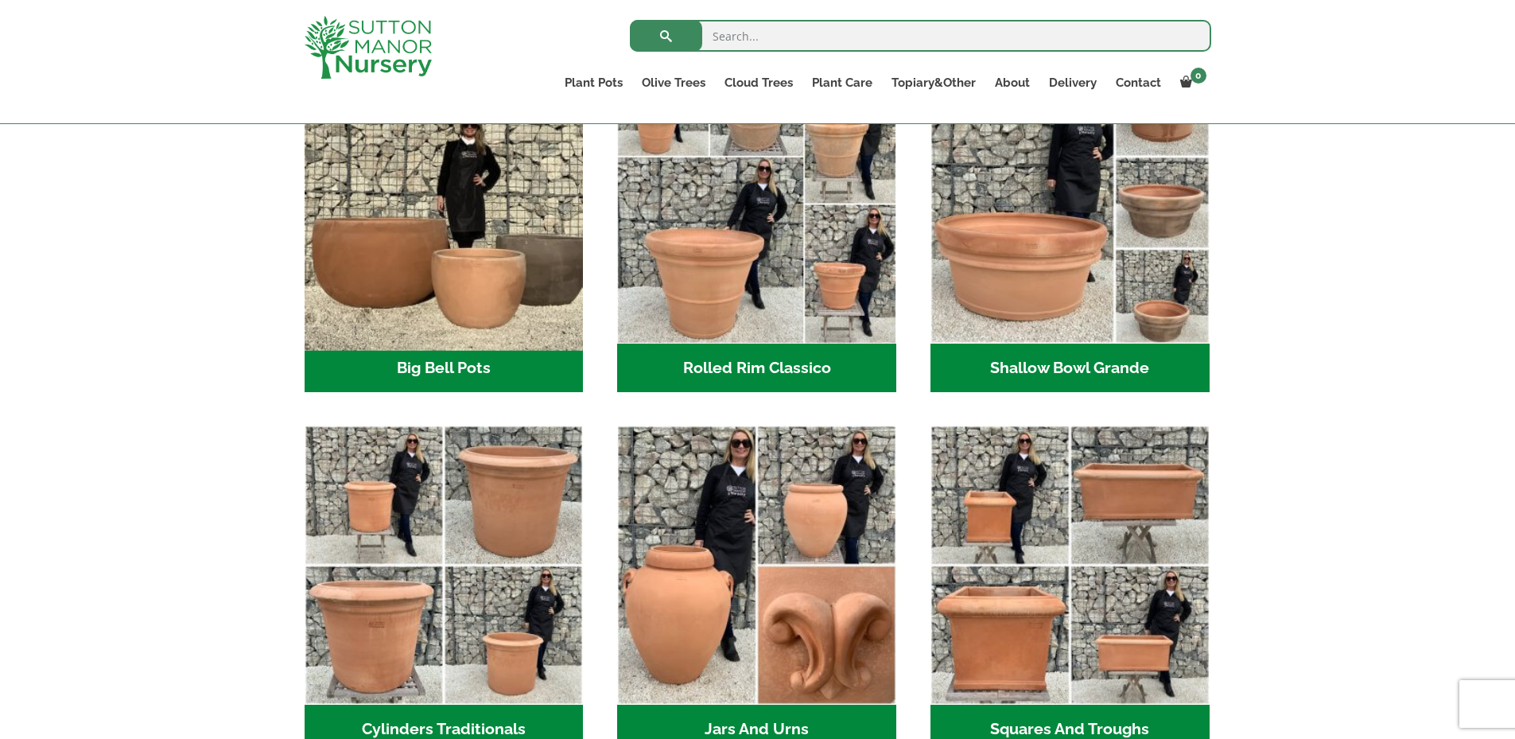
scroll to position [557, 0]
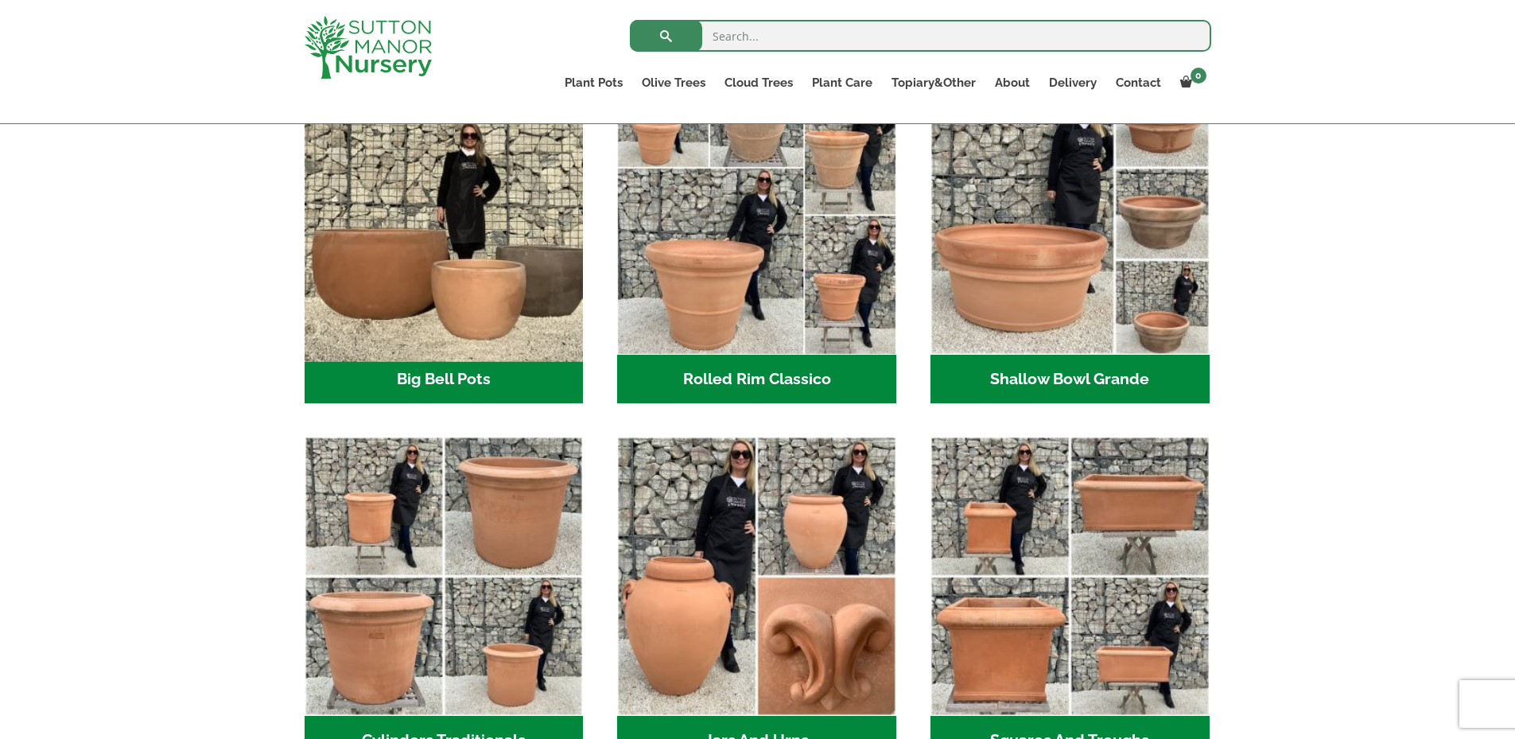
click at [512, 309] on img "Visit product category Big Bell Pots" at bounding box center [443, 214] width 293 height 293
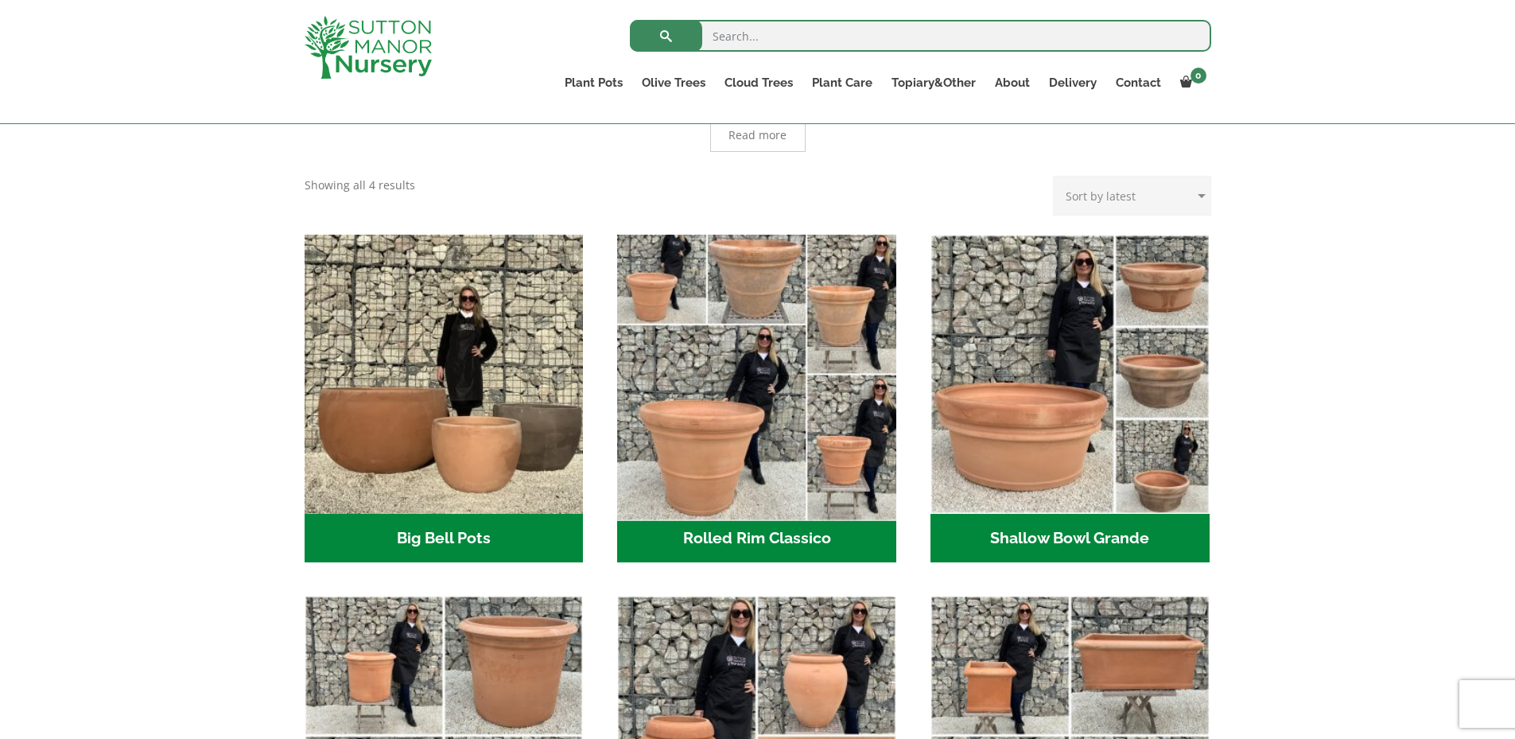
scroll to position [159, 0]
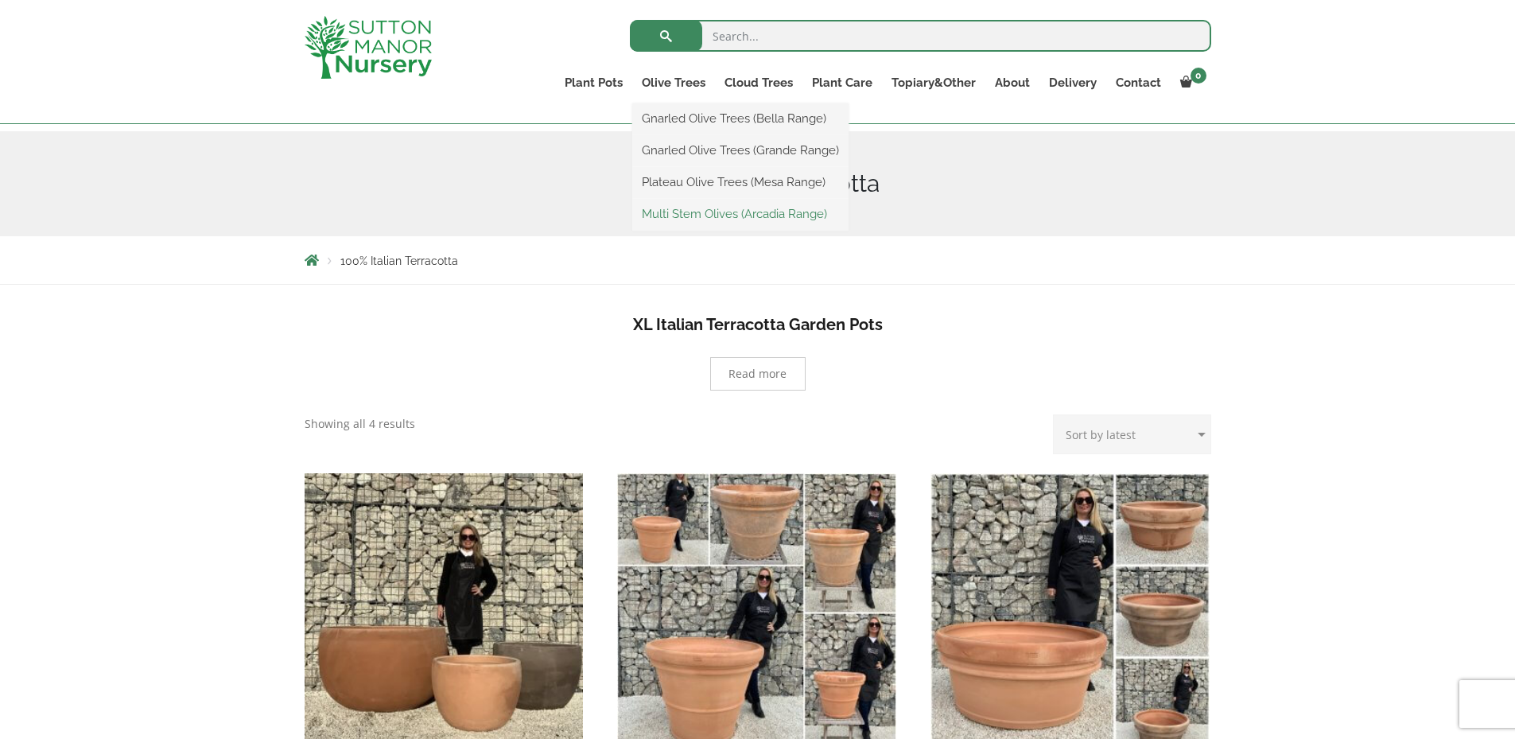
click at [665, 212] on link "Multi Stem Olives (Arcadia Range)" at bounding box center [740, 214] width 216 height 24
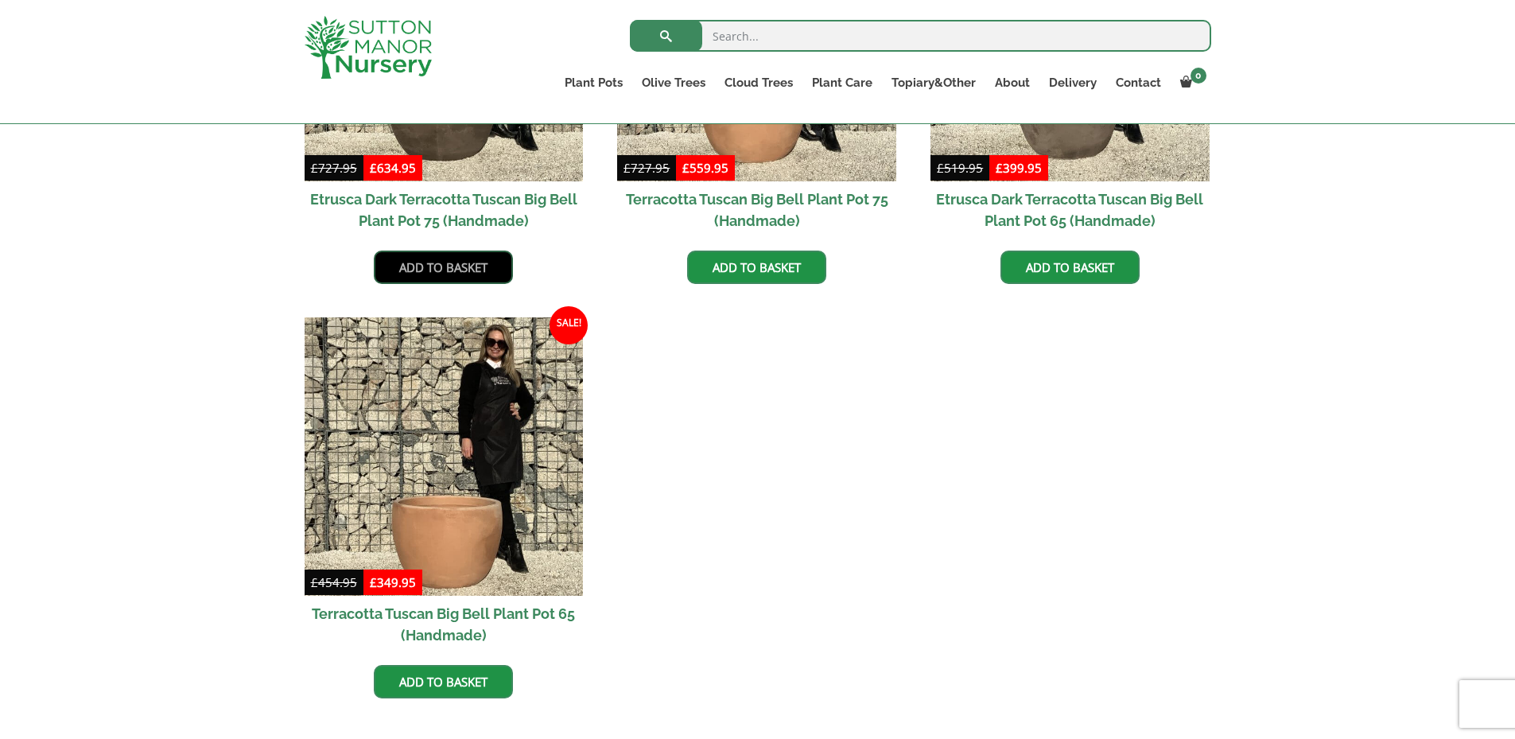
scroll to position [1431, 0]
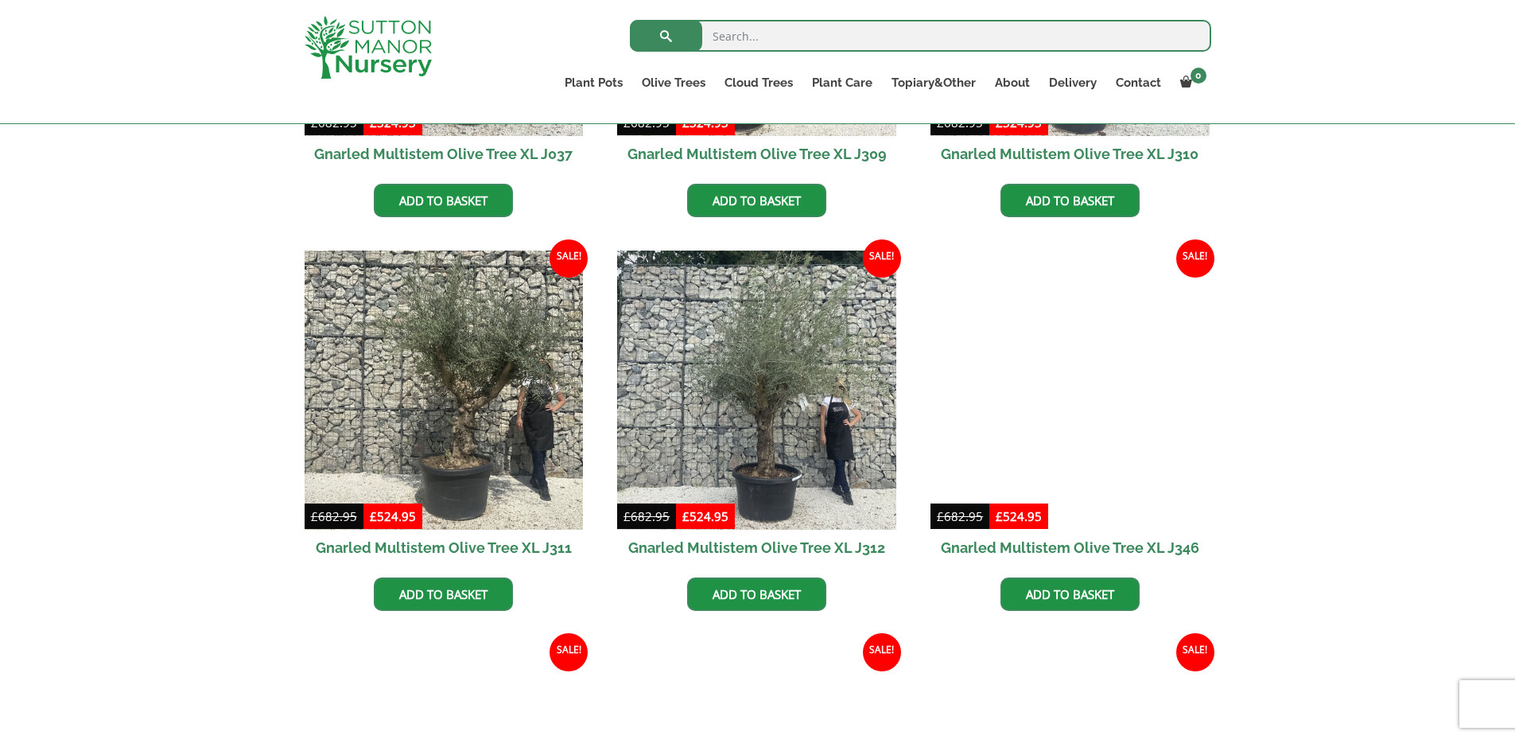
scroll to position [1352, 0]
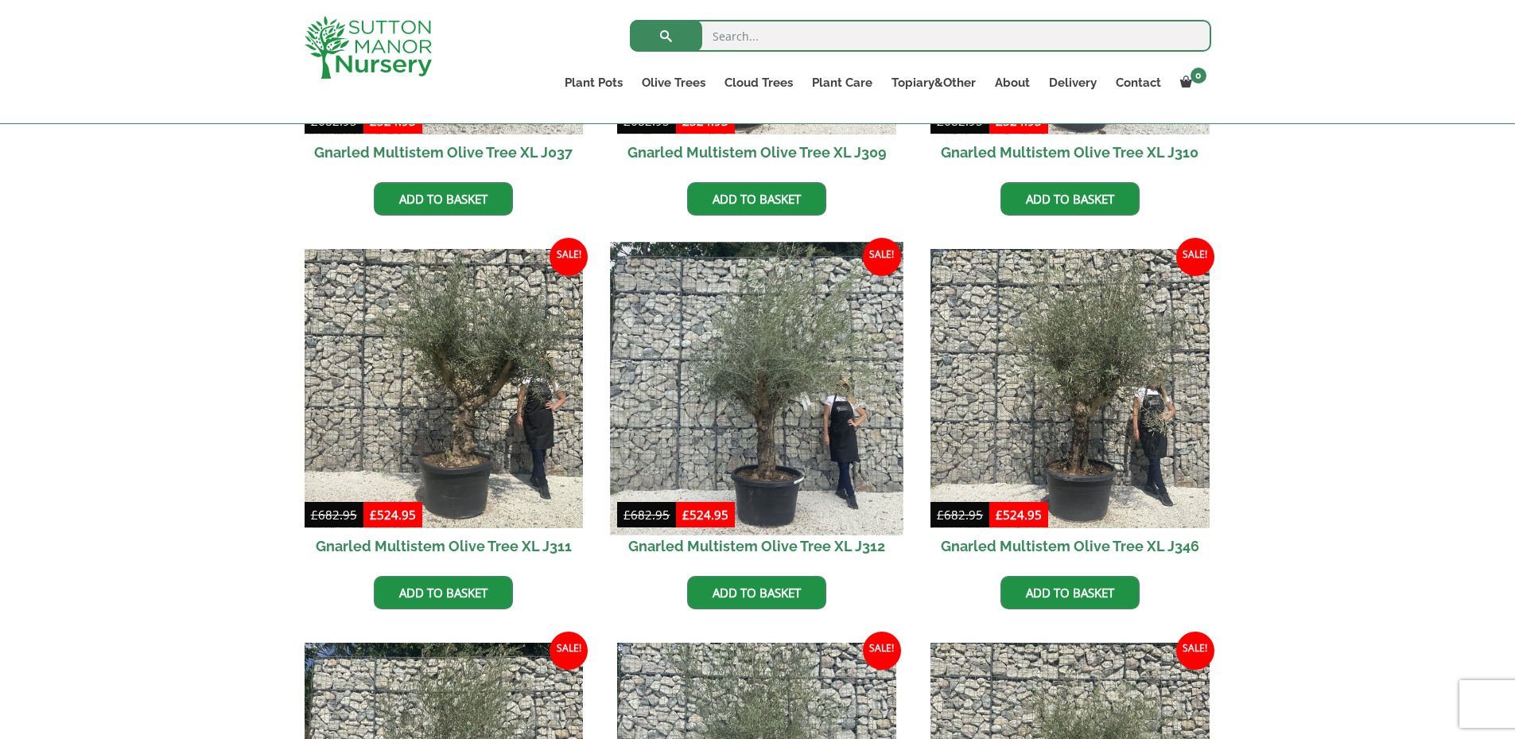
click at [744, 405] on img at bounding box center [757, 388] width 293 height 293
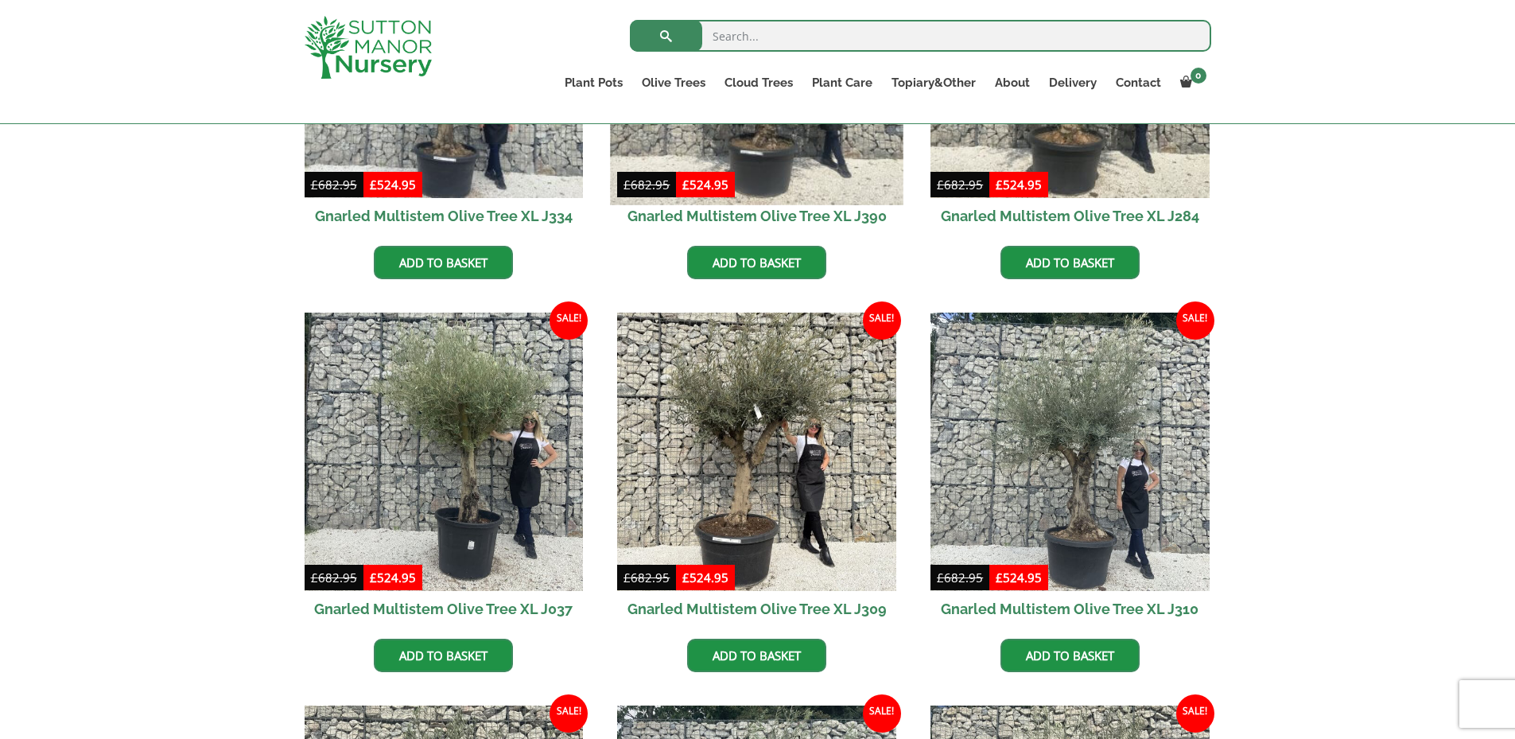
scroll to position [636, 0]
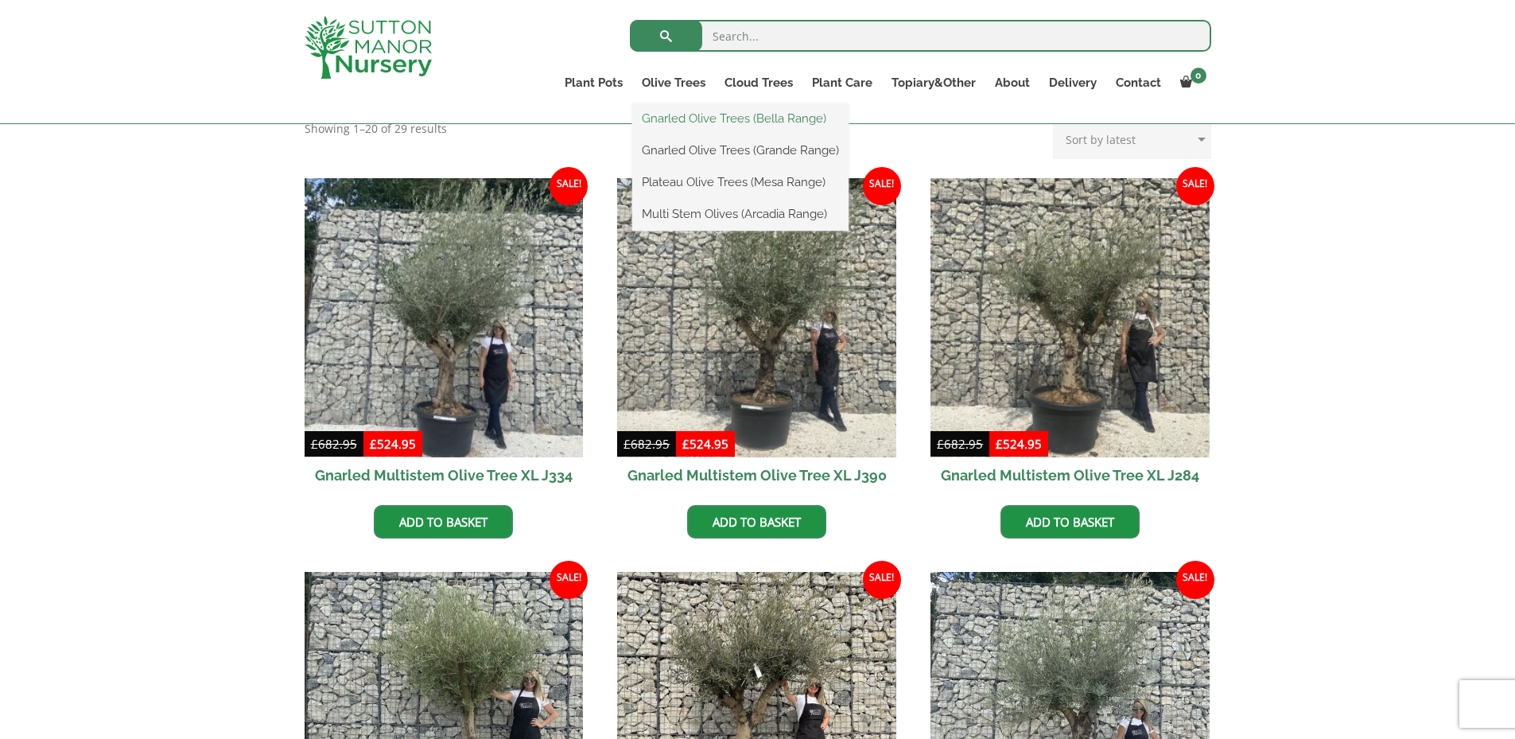
click at [678, 120] on link "Gnarled Olive Trees (Bella Range)" at bounding box center [740, 119] width 216 height 24
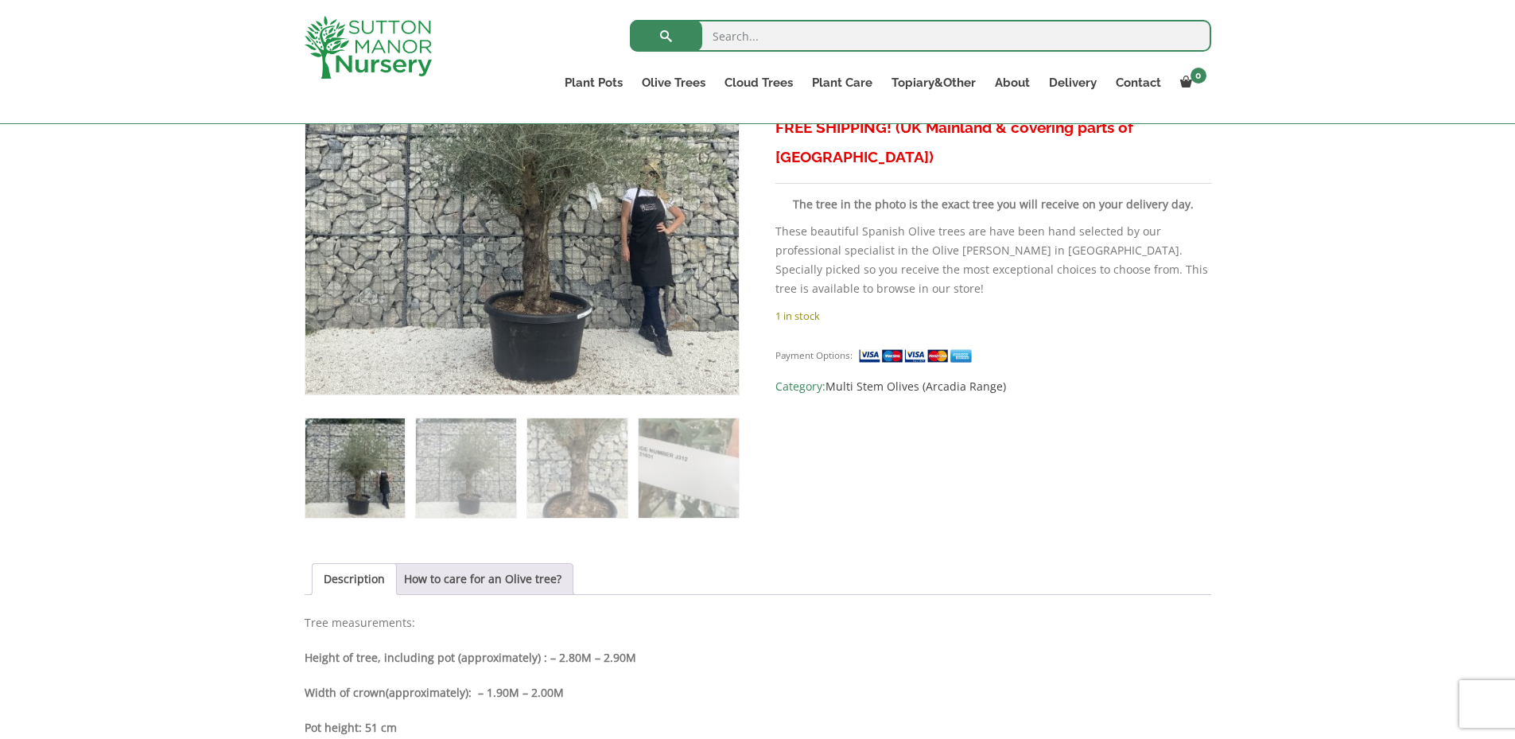
scroll to position [557, 0]
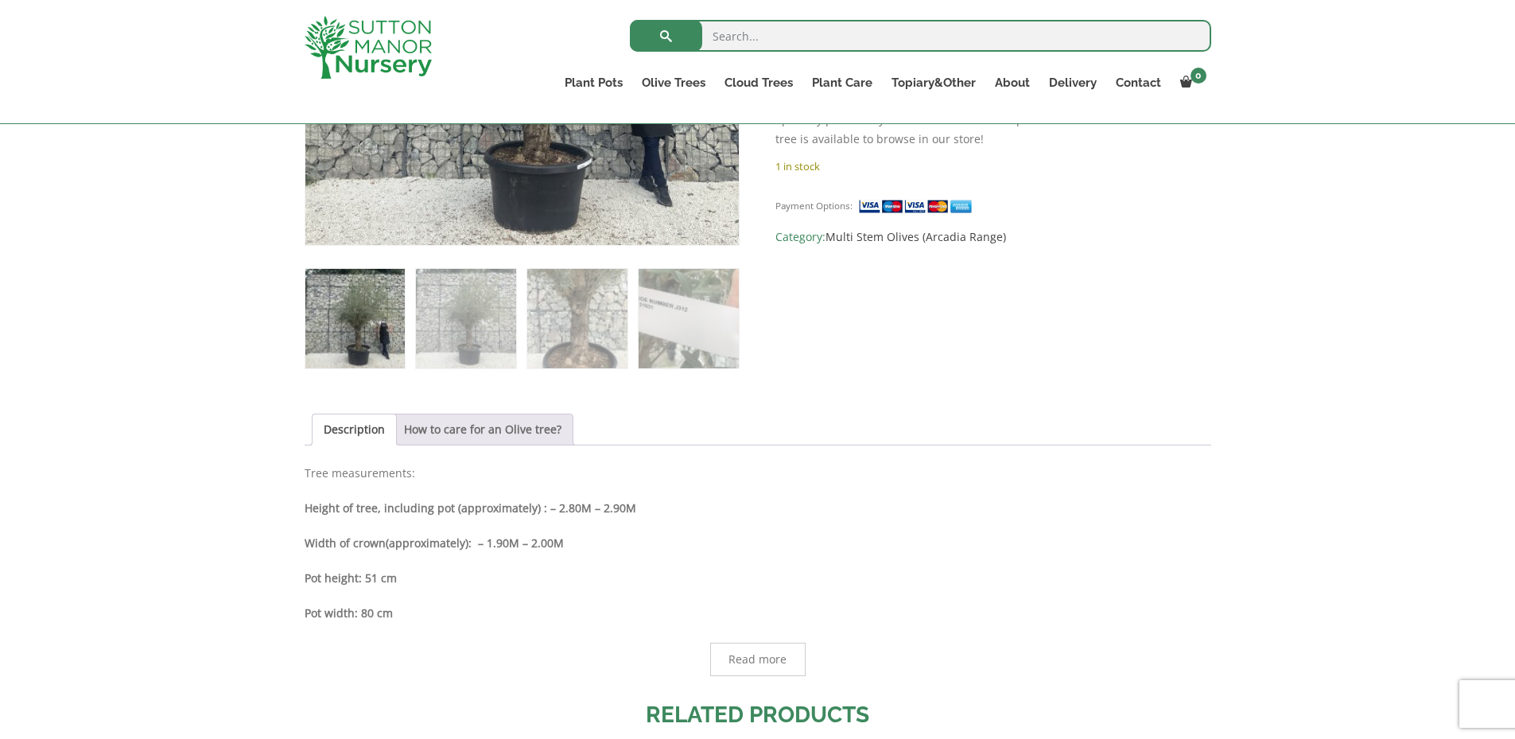
click at [485, 430] on link "How to care for an Olive tree?" at bounding box center [482, 429] width 157 height 30
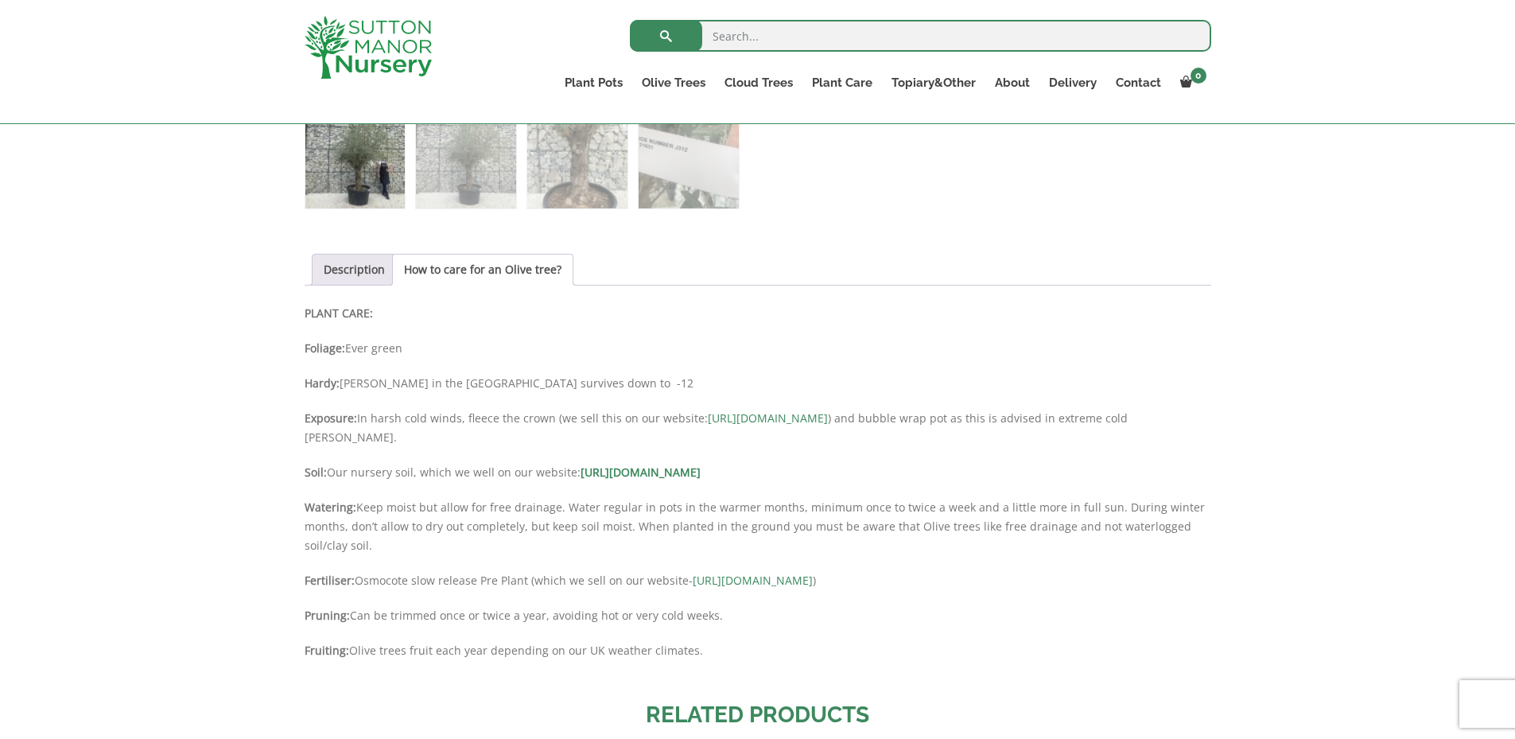
scroll to position [716, 0]
click at [351, 272] on link "Description" at bounding box center [354, 270] width 61 height 30
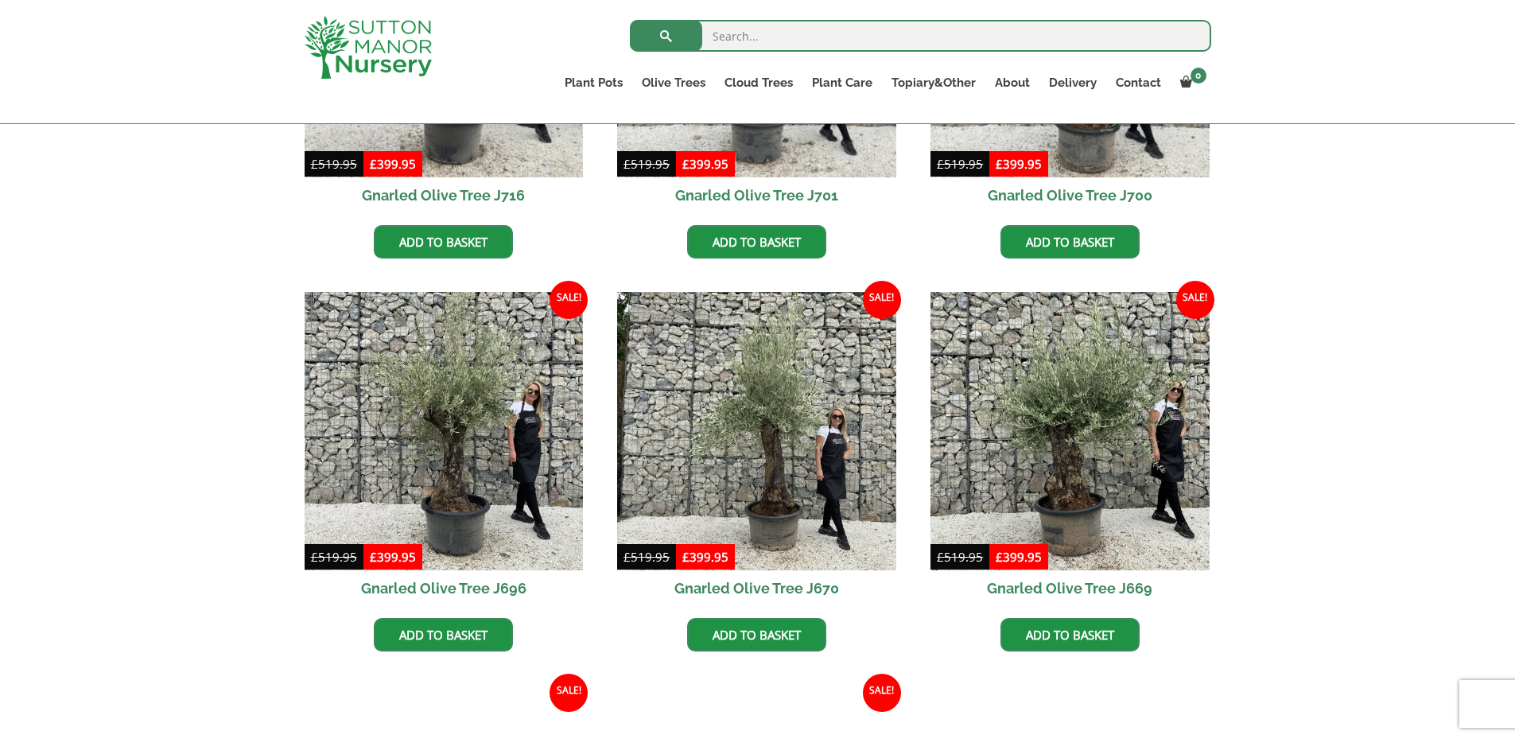
scroll to position [636, 0]
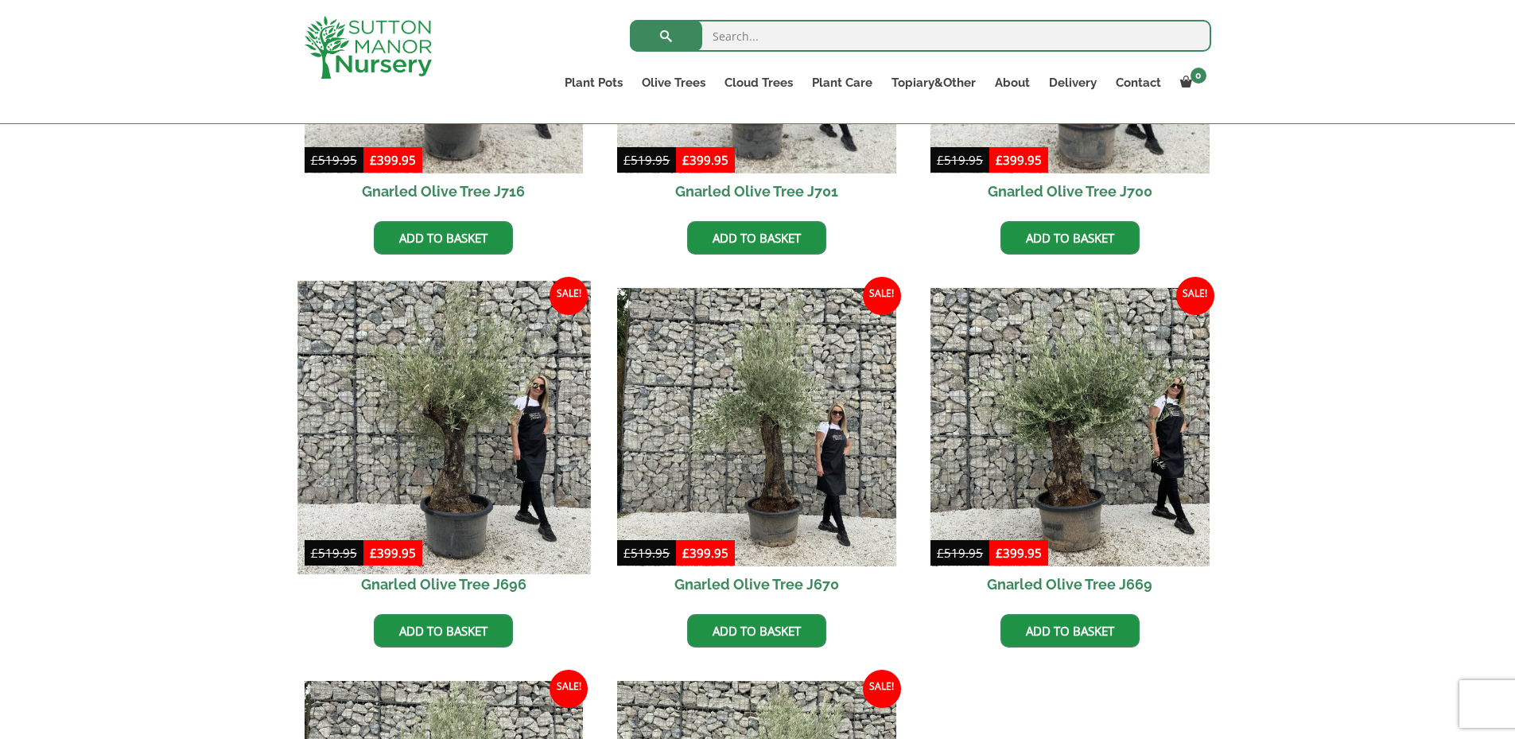
click at [445, 428] on img at bounding box center [443, 427] width 293 height 293
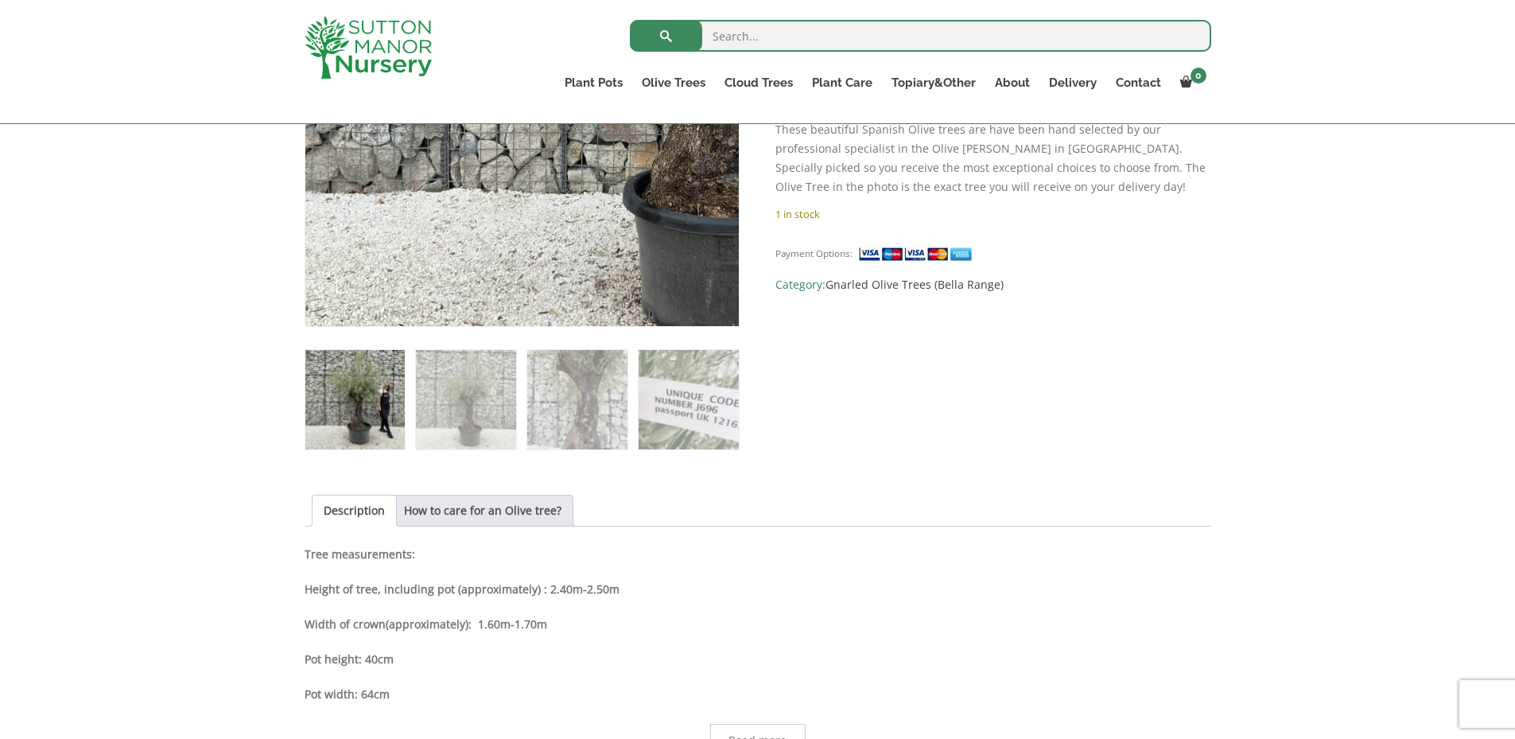
scroll to position [477, 0]
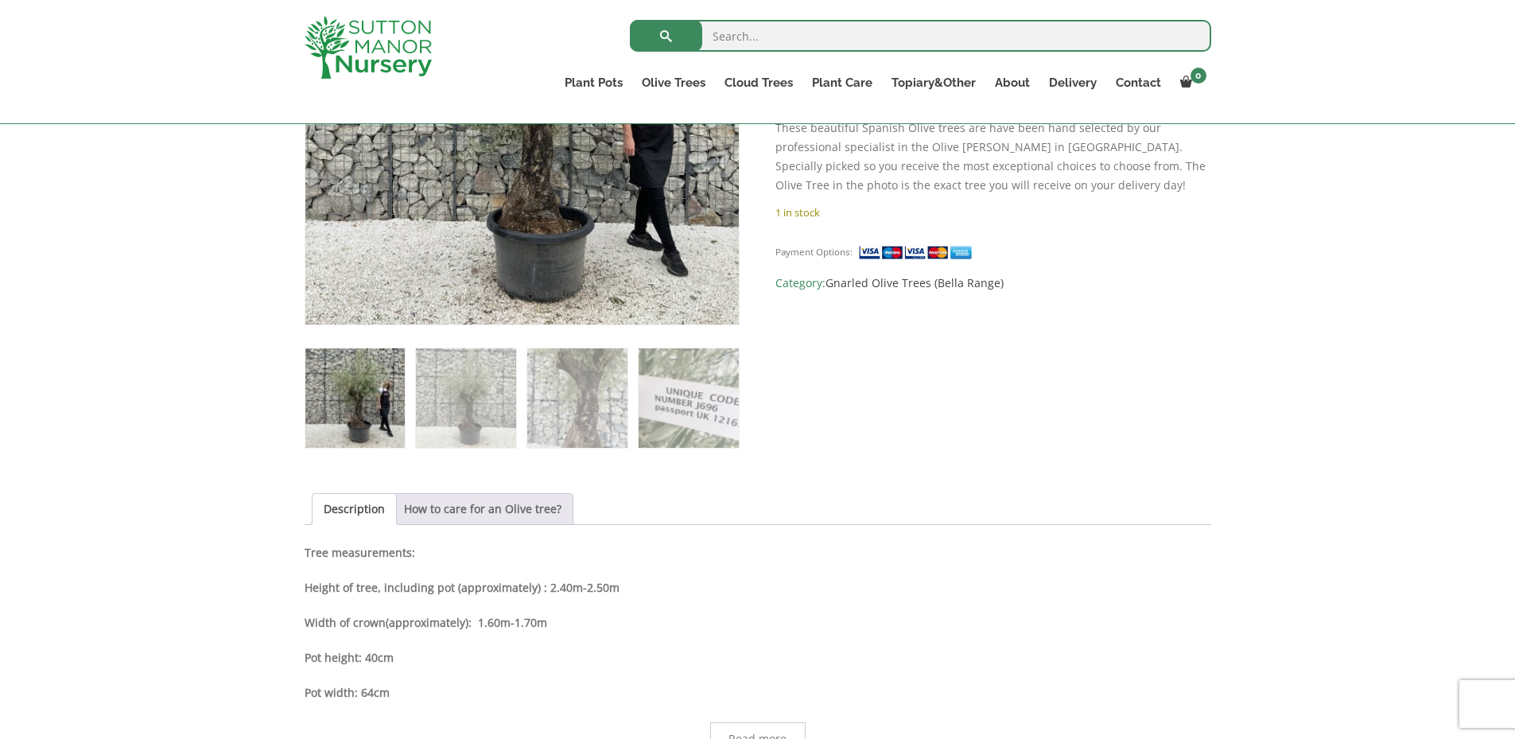
click at [467, 503] on link "How to care for an Olive tree?" at bounding box center [482, 509] width 157 height 30
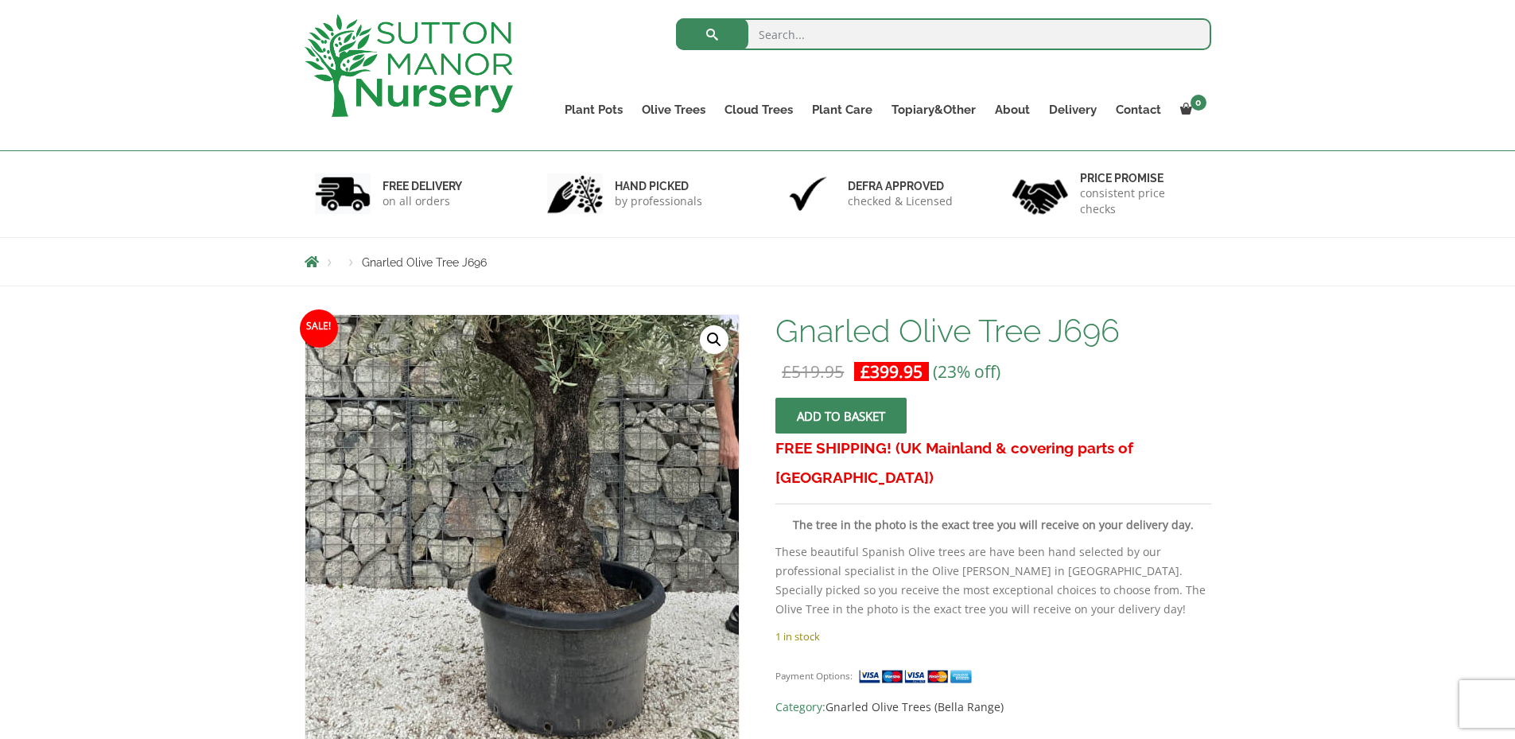
scroll to position [80, 0]
